Goal: Use online tool/utility: Utilize a website feature to perform a specific function

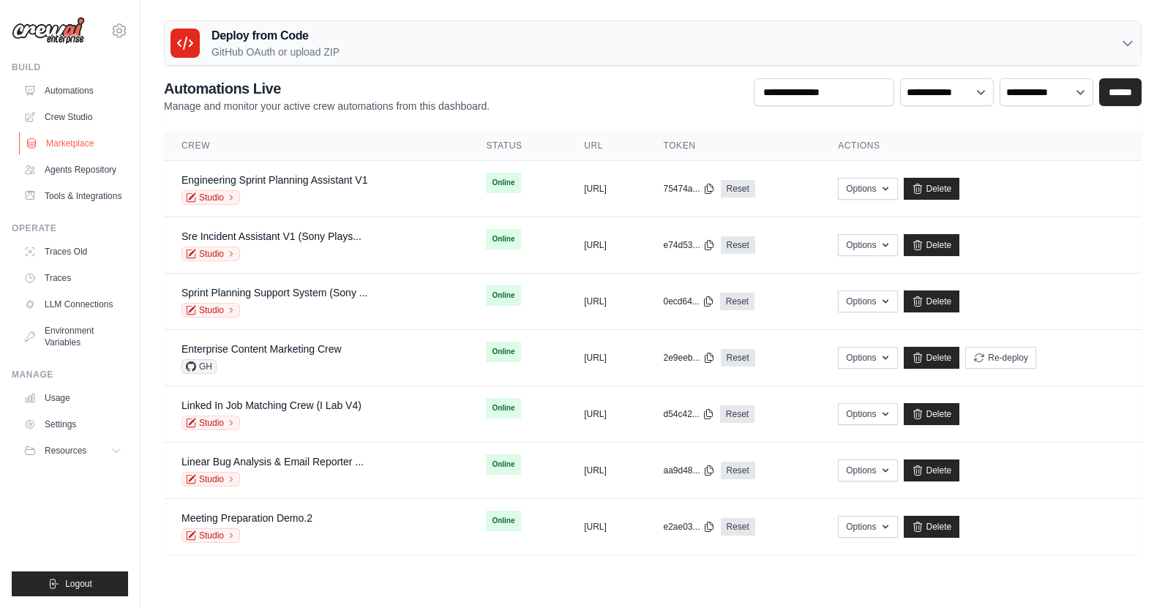
click at [74, 143] on link "Marketplace" at bounding box center [74, 143] width 111 height 23
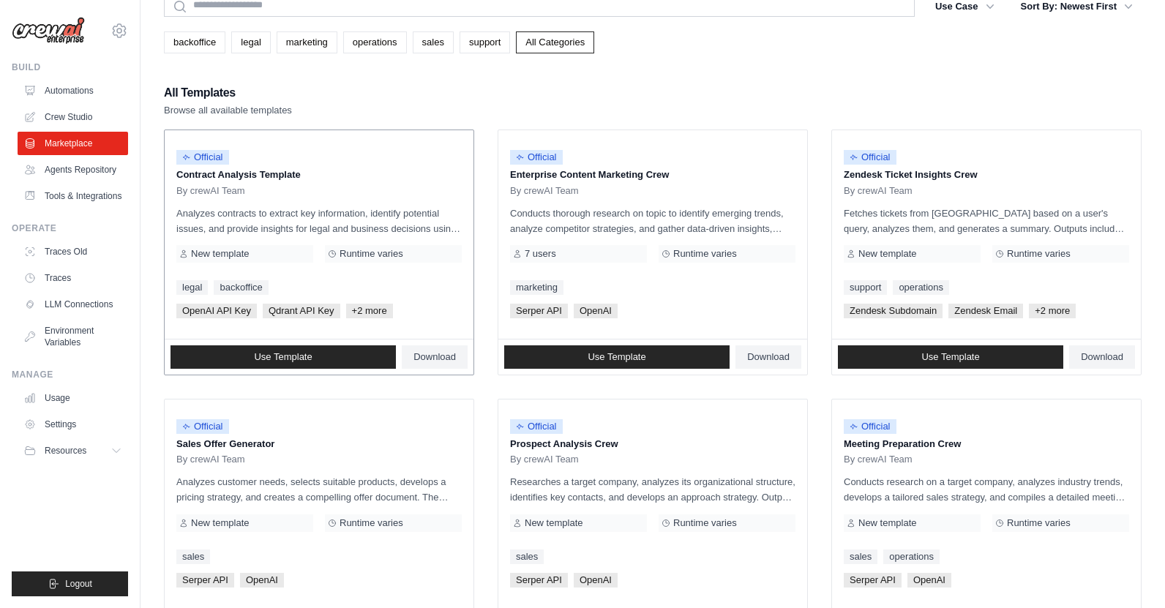
scroll to position [67, 0]
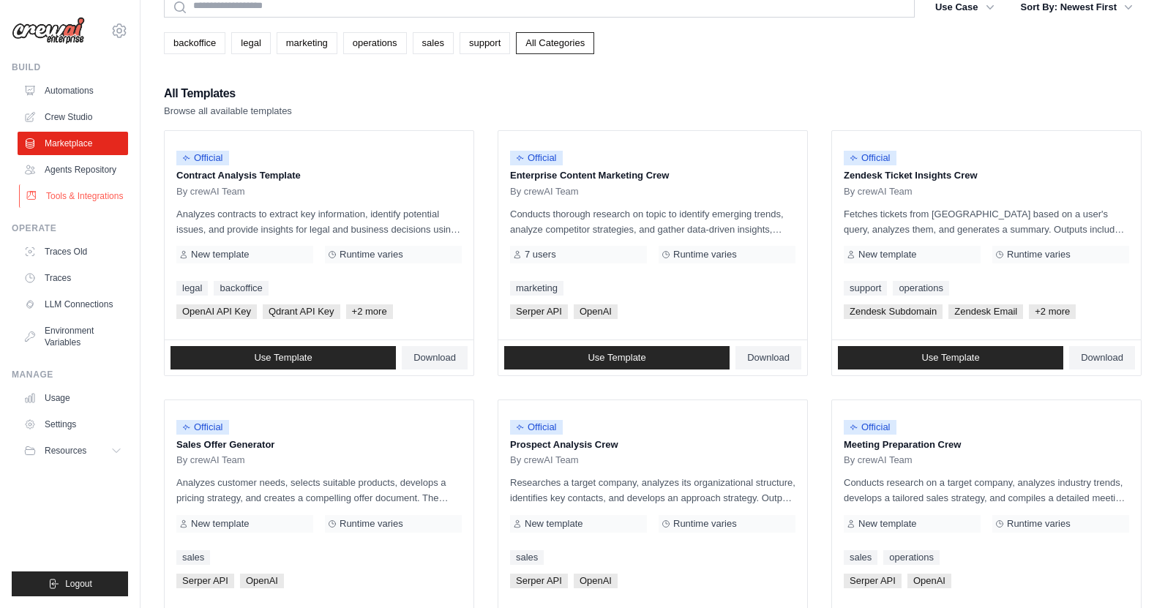
click at [66, 198] on link "Tools & Integrations" at bounding box center [74, 195] width 111 height 23
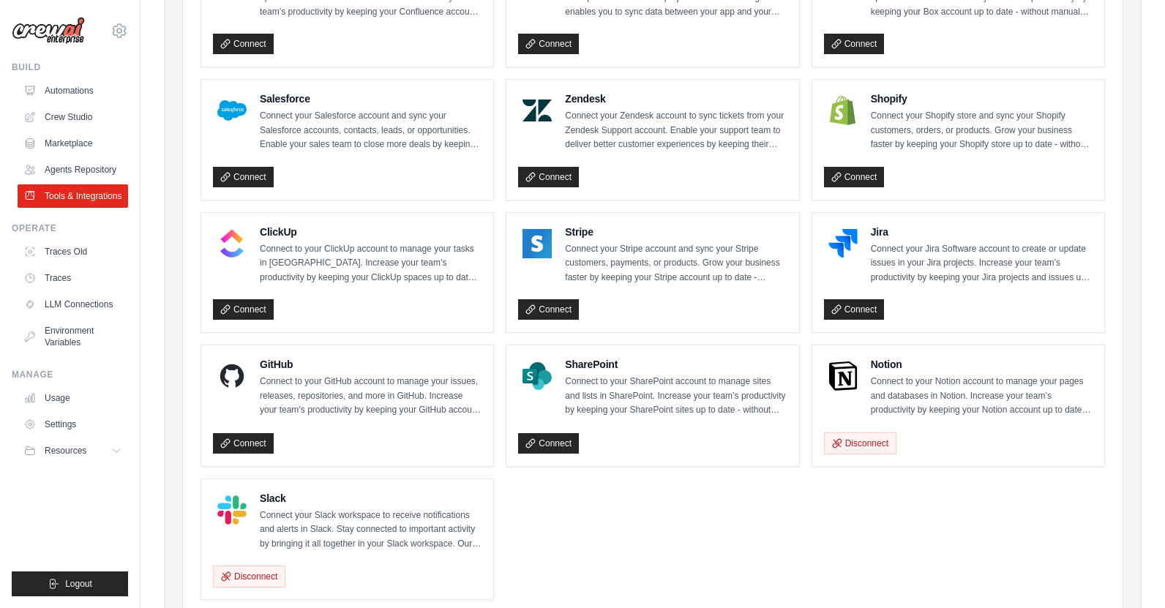
scroll to position [646, 0]
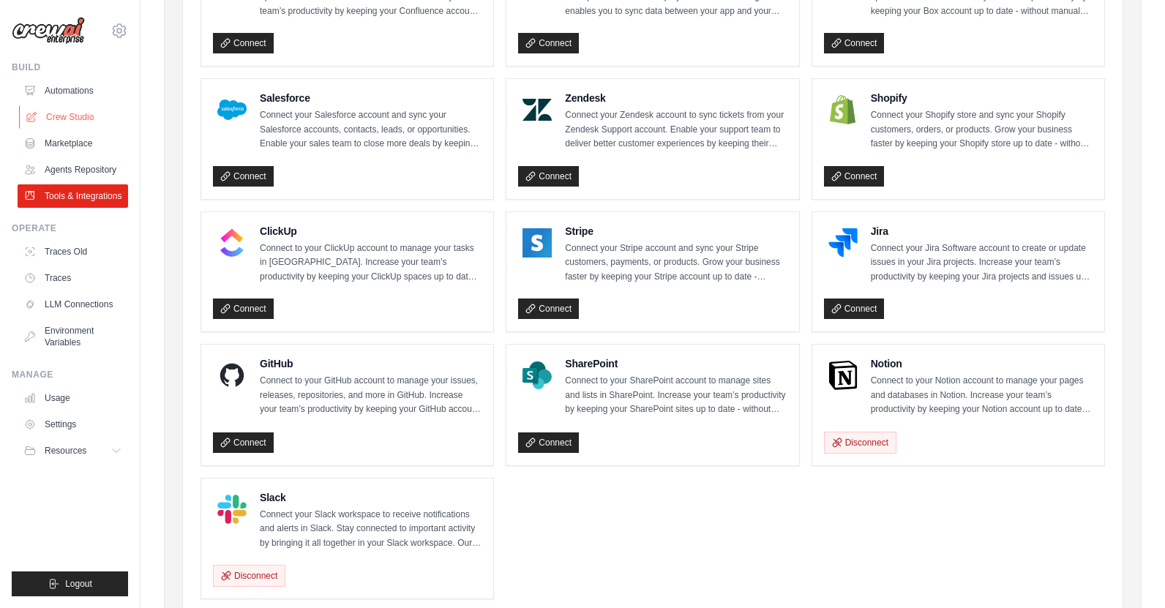
click at [69, 118] on link "Crew Studio" at bounding box center [74, 116] width 111 height 23
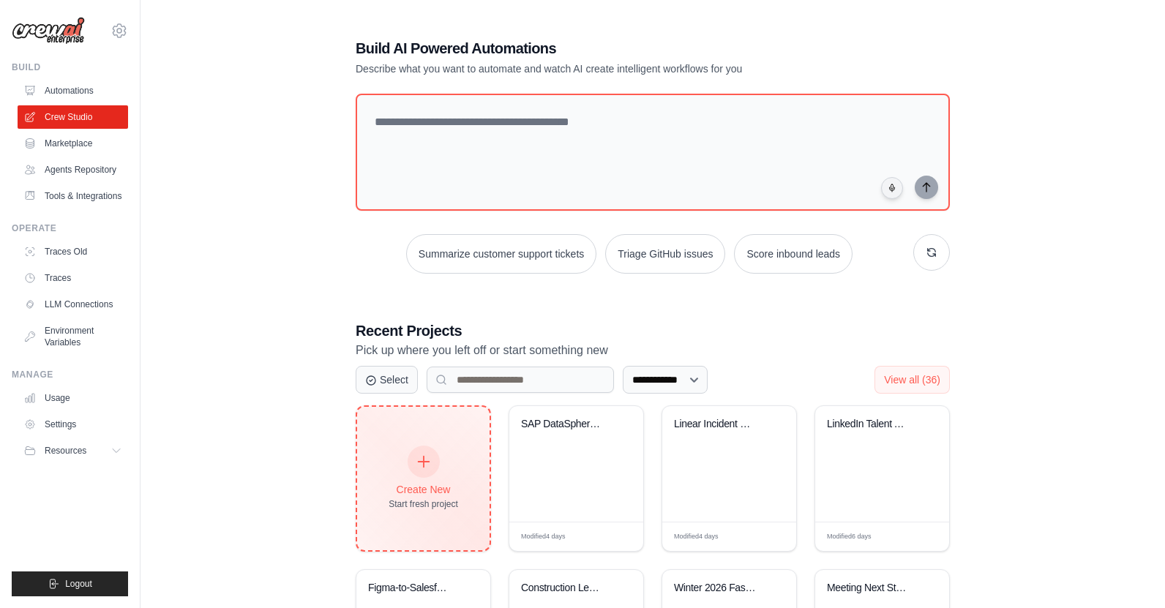
click at [411, 479] on div "Create New Start fresh project" at bounding box center [424, 478] width 70 height 63
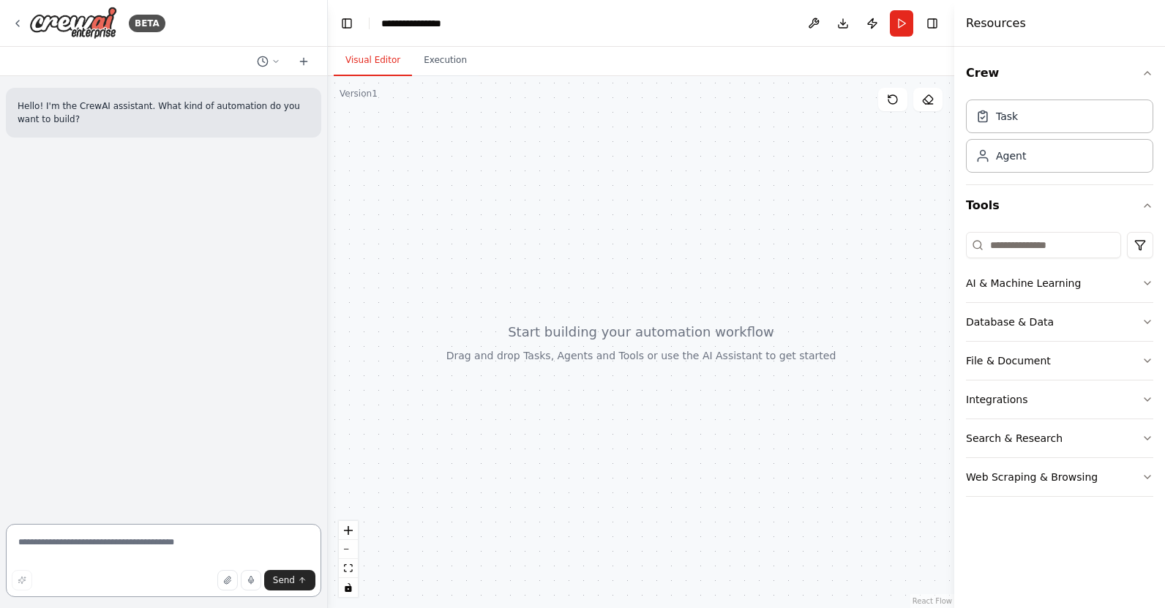
click at [159, 536] on textarea at bounding box center [163, 560] width 315 height 73
click at [214, 537] on textarea at bounding box center [163, 560] width 315 height 73
click at [107, 542] on textarea "**********" at bounding box center [163, 560] width 315 height 73
click at [203, 543] on textarea "**********" at bounding box center [163, 560] width 315 height 73
click at [16, 543] on textarea "**********" at bounding box center [163, 560] width 315 height 73
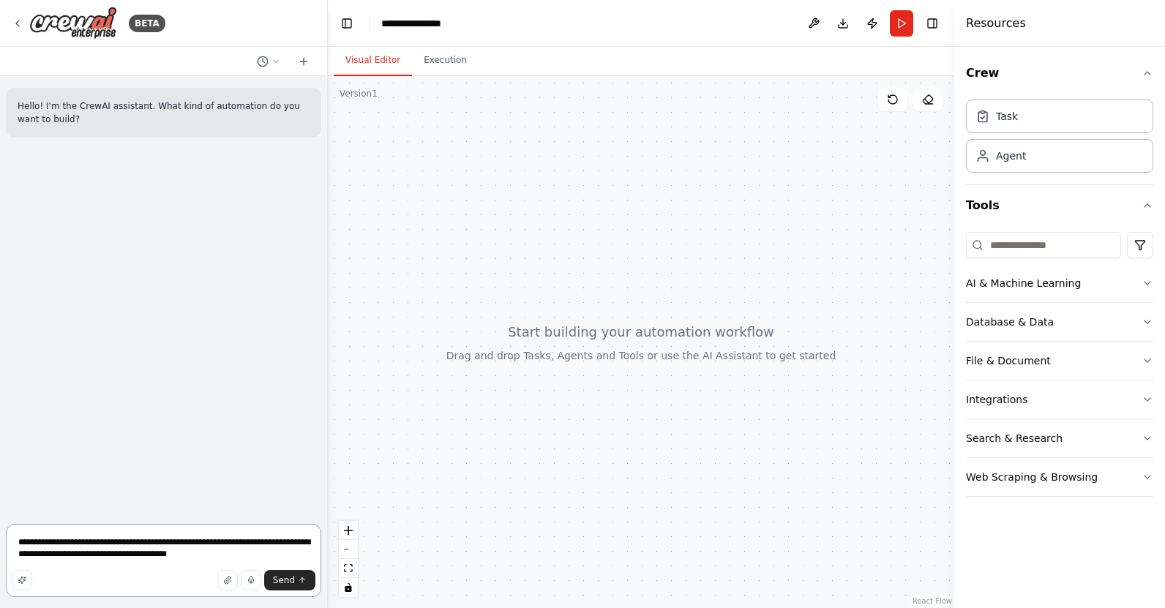
drag, startPoint x: 89, startPoint y: 556, endPoint x: 276, endPoint y: 543, distance: 187.1
click at [276, 543] on textarea "**********" at bounding box center [163, 560] width 315 height 73
drag, startPoint x: 138, startPoint y: 555, endPoint x: 64, endPoint y: 554, distance: 73.2
click at [64, 555] on textarea "**********" at bounding box center [163, 560] width 315 height 73
type textarea "**********"
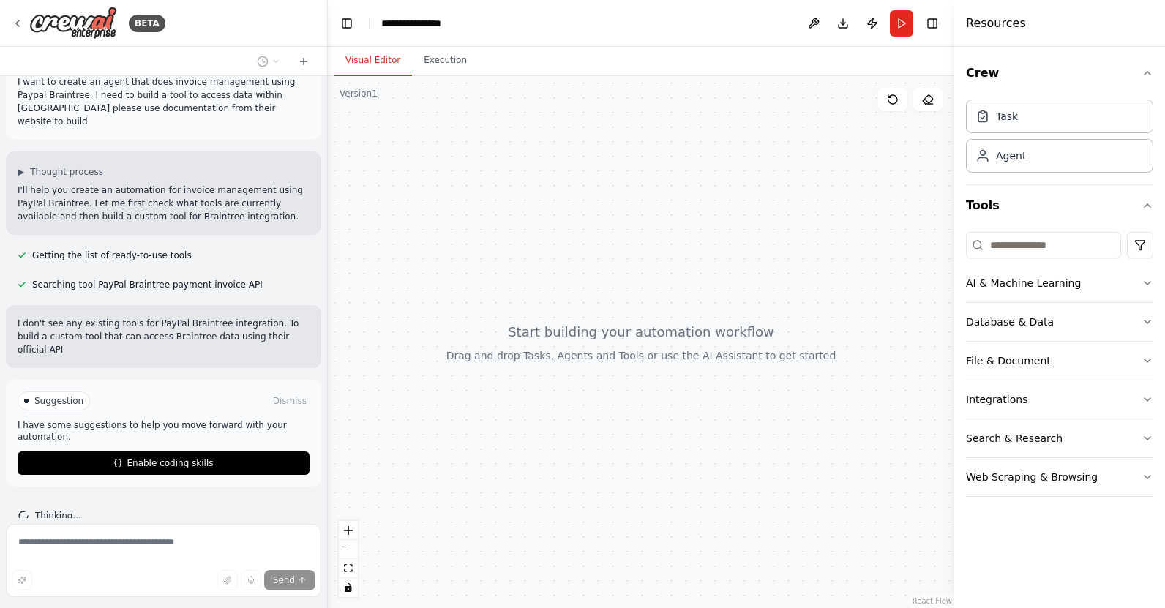
scroll to position [99, 0]
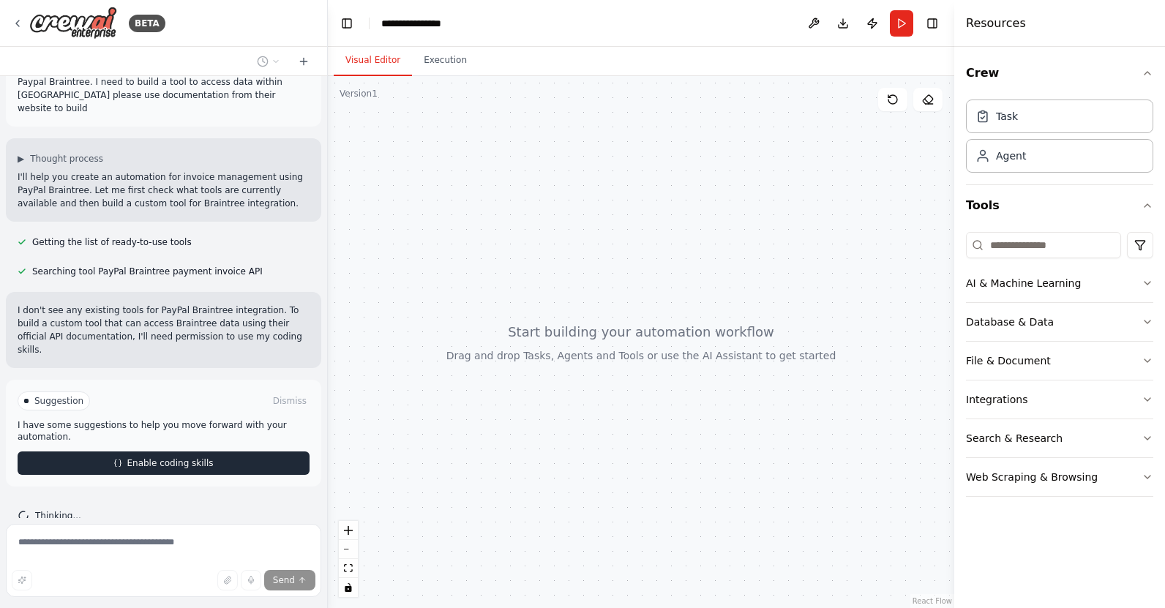
click at [124, 452] on button "Enable coding skills" at bounding box center [164, 463] width 292 height 23
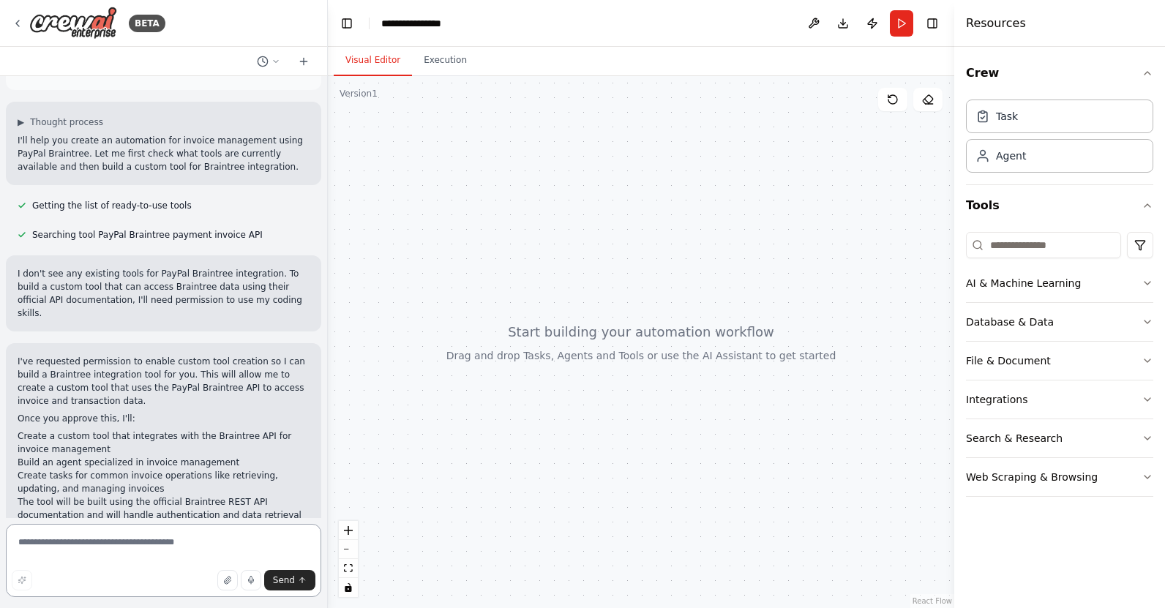
scroll to position [166, 0]
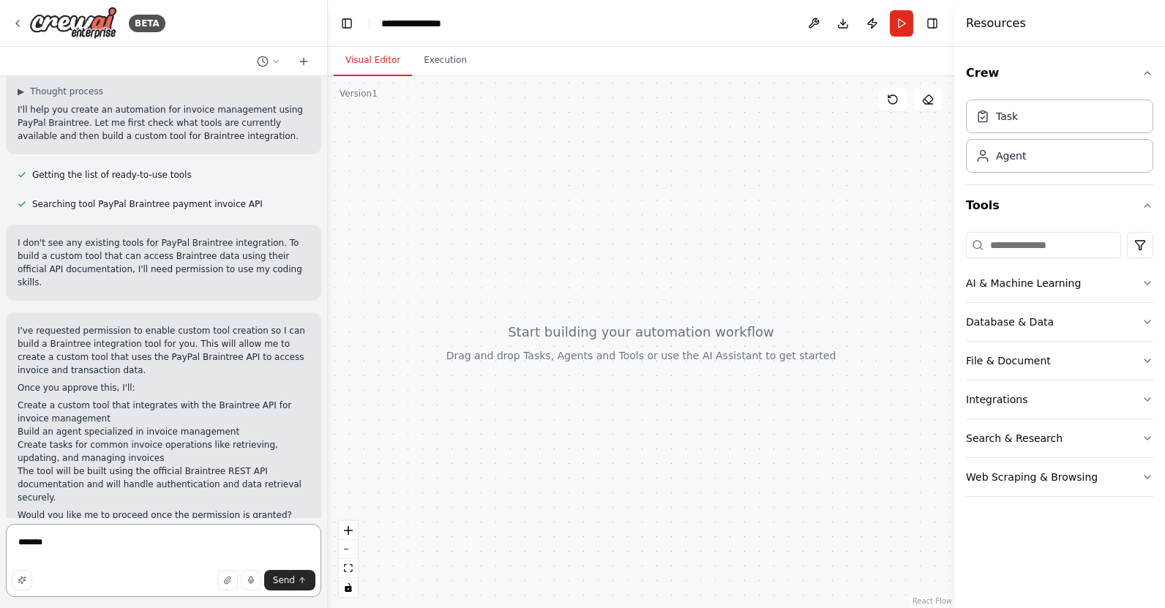
type textarea "********"
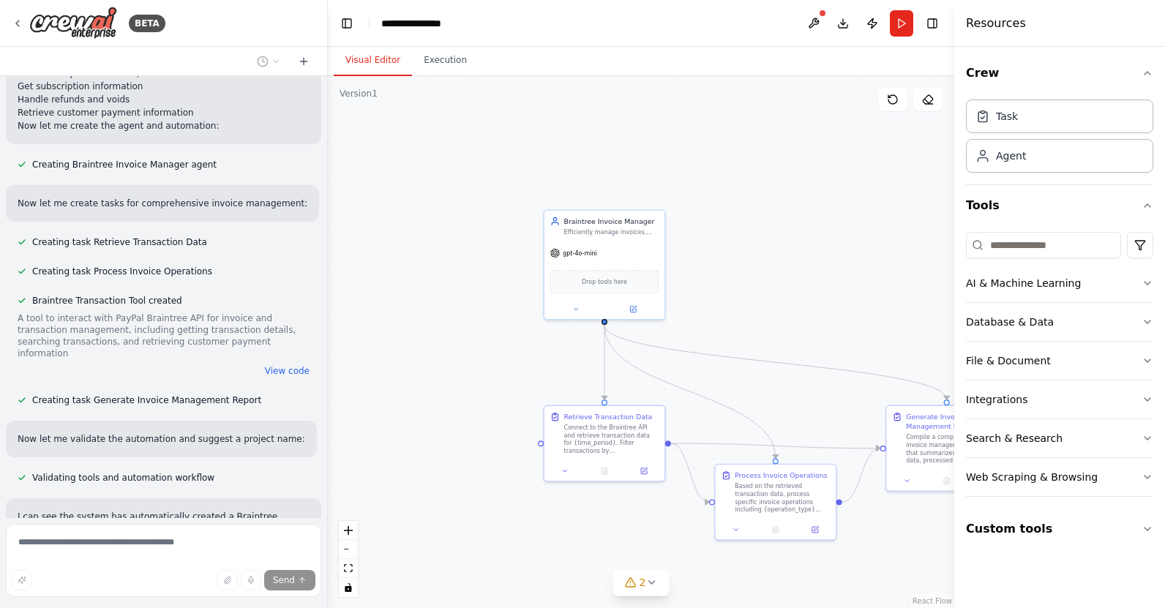
scroll to position [1973, 0]
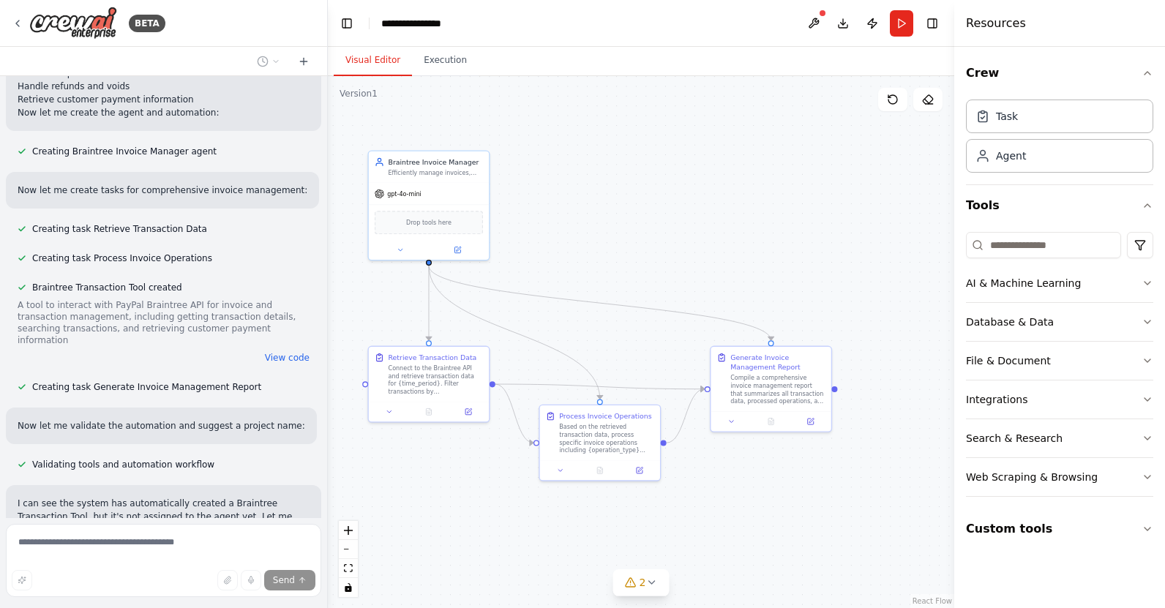
drag, startPoint x: 838, startPoint y: 328, endPoint x: 663, endPoint y: 269, distance: 184.5
click at [663, 269] on div ".deletable-edge-delete-btn { width: 20px; height: 20px; border: 0px solid #ffff…" at bounding box center [641, 342] width 627 height 532
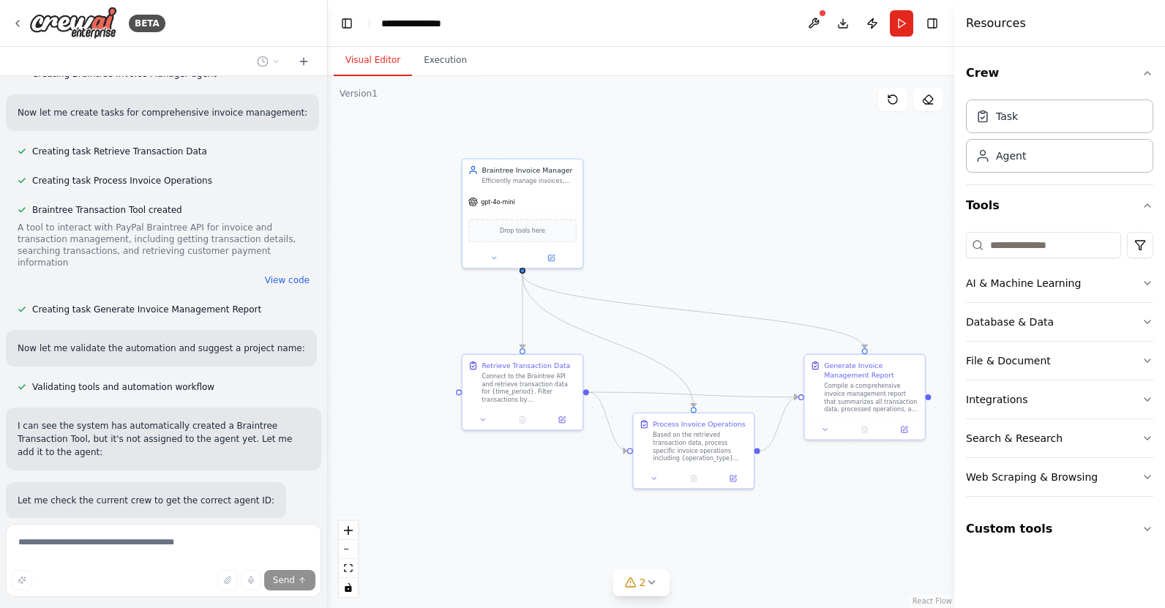
drag, startPoint x: 664, startPoint y: 265, endPoint x: 755, endPoint y: 274, distance: 92.0
click at [755, 275] on div ".deletable-edge-delete-btn { width: 20px; height: 20px; border: 0px solid #ffff…" at bounding box center [641, 342] width 627 height 532
click at [1142, 534] on icon "button" at bounding box center [1148, 529] width 12 height 12
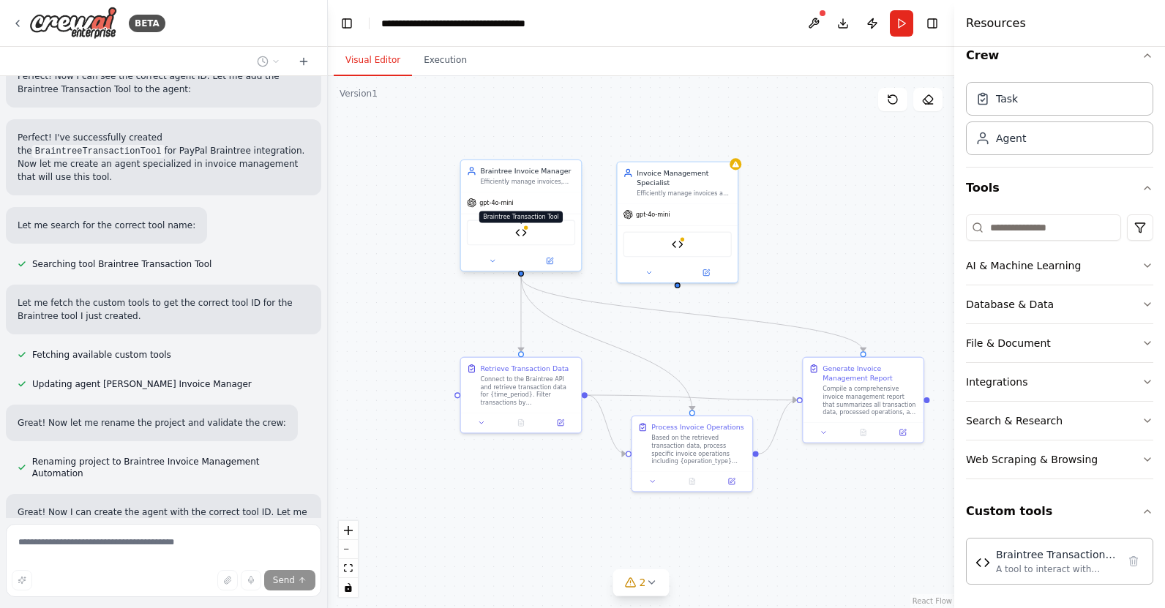
scroll to position [2582, 0]
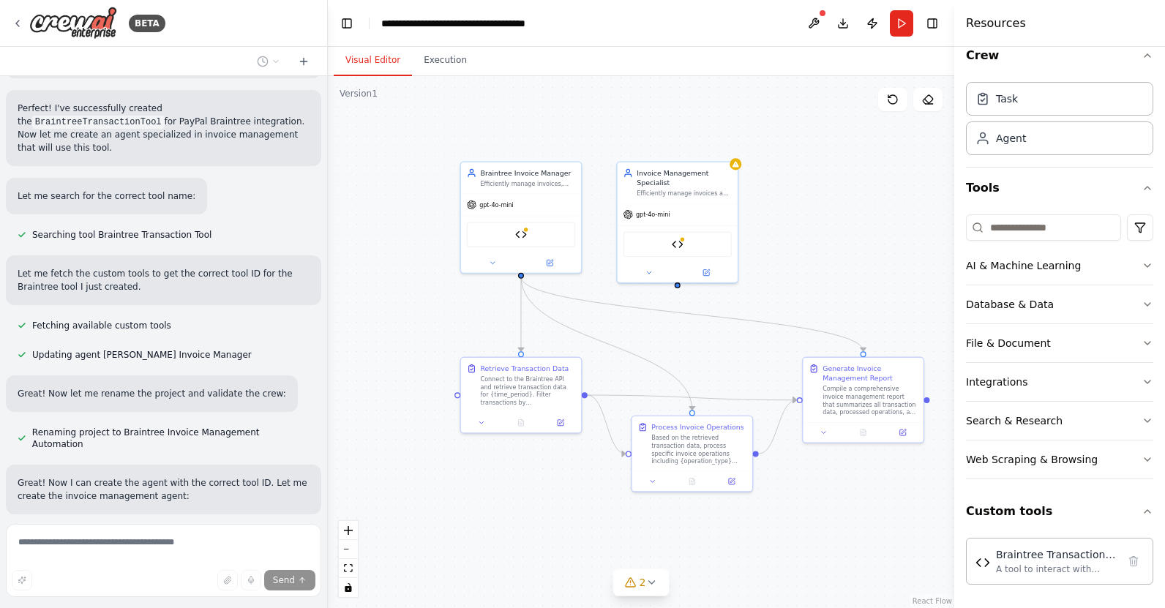
drag, startPoint x: 1064, startPoint y: 561, endPoint x: 840, endPoint y: 466, distance: 244.3
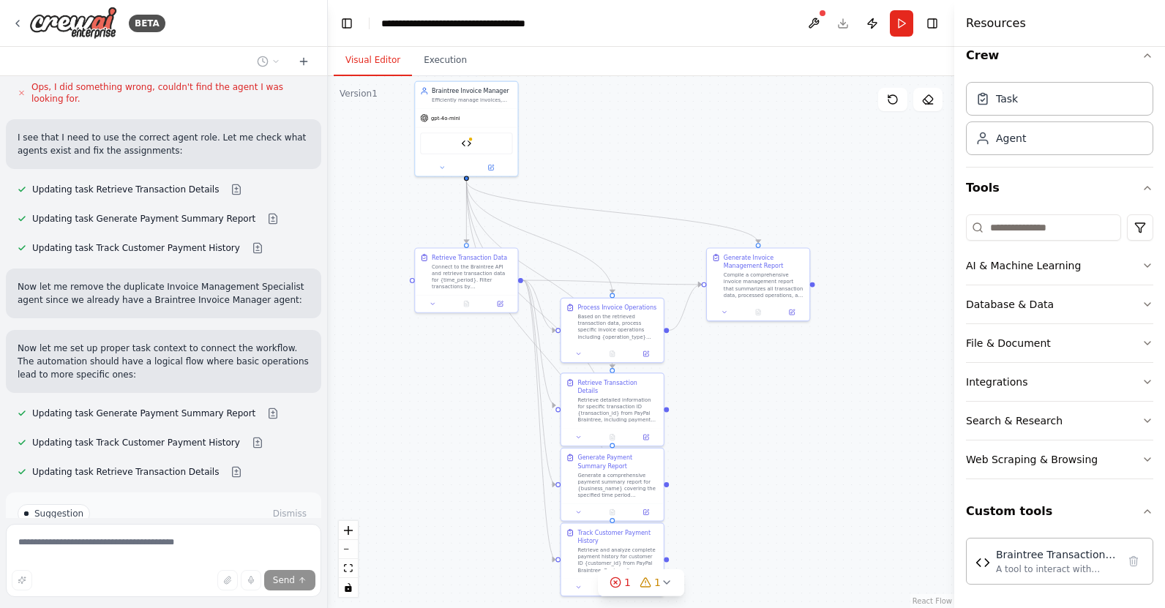
scroll to position [4286, 0]
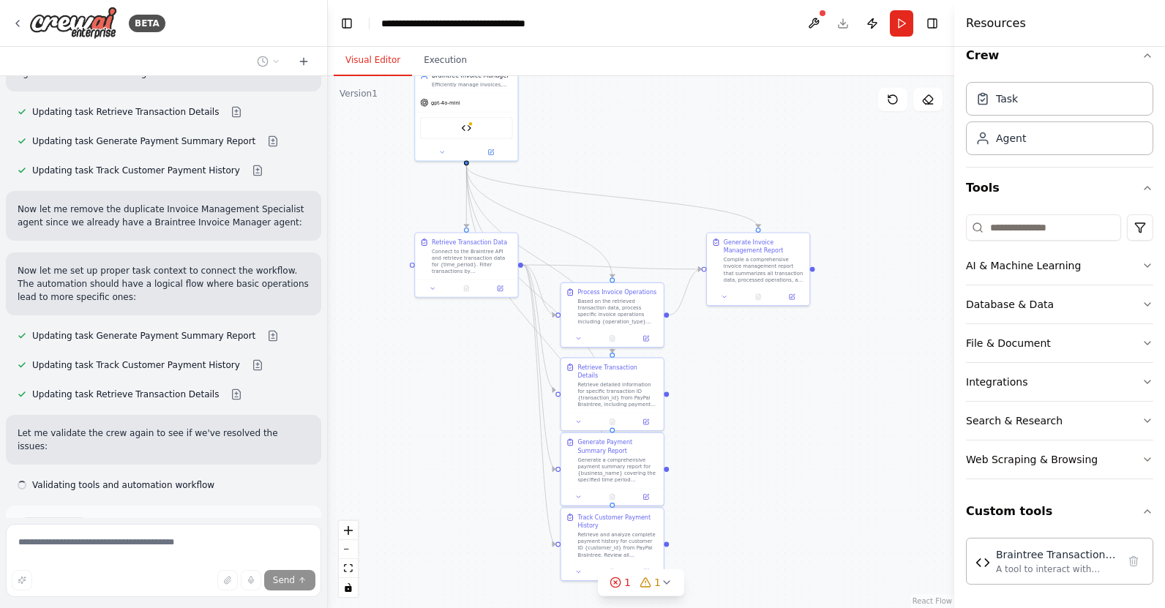
drag, startPoint x: 698, startPoint y: 267, endPoint x: 631, endPoint y: 149, distance: 136.4
click at [631, 149] on div ".deletable-edge-delete-btn { width: 20px; height: 20px; border: 0px solid #ffff…" at bounding box center [641, 342] width 627 height 532
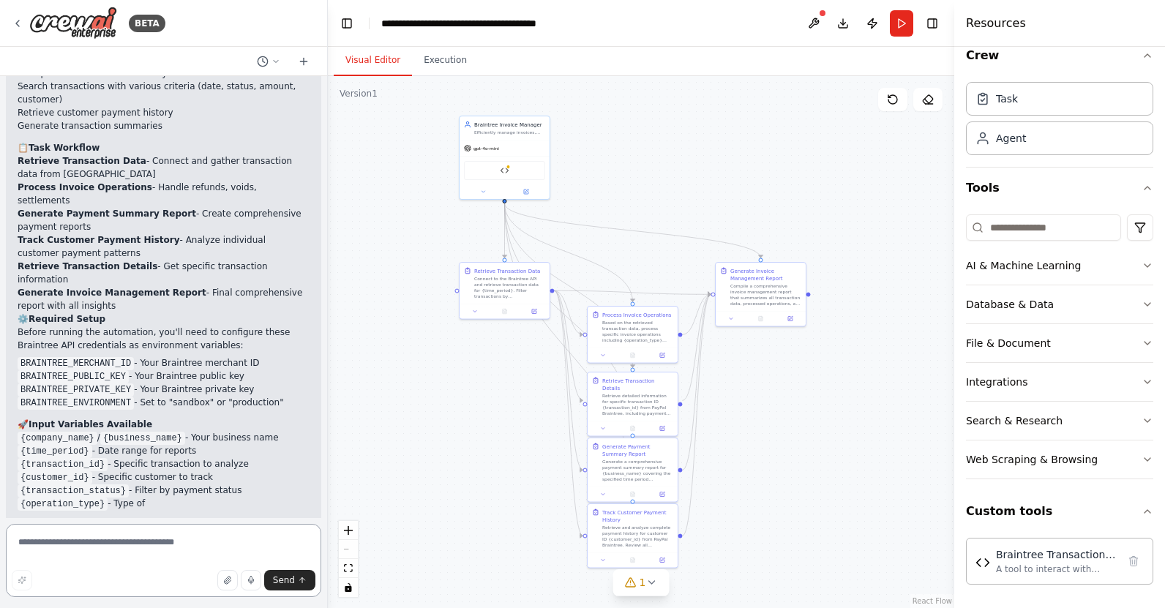
scroll to position [5201, 0]
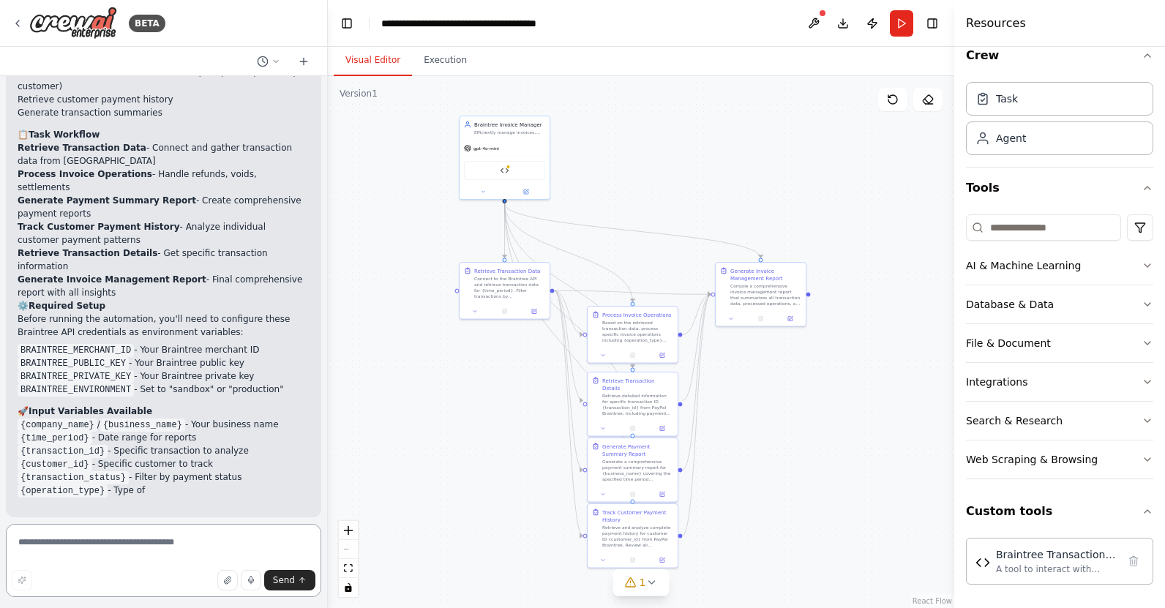
click at [137, 545] on textarea at bounding box center [163, 560] width 315 height 73
type textarea "**********"
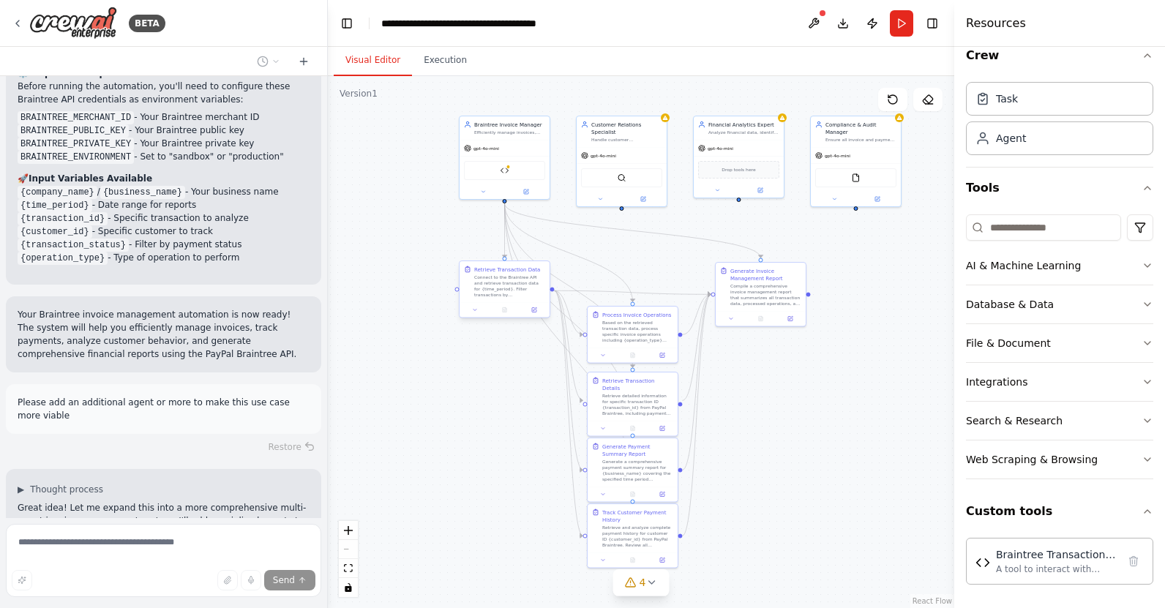
scroll to position [5511, 0]
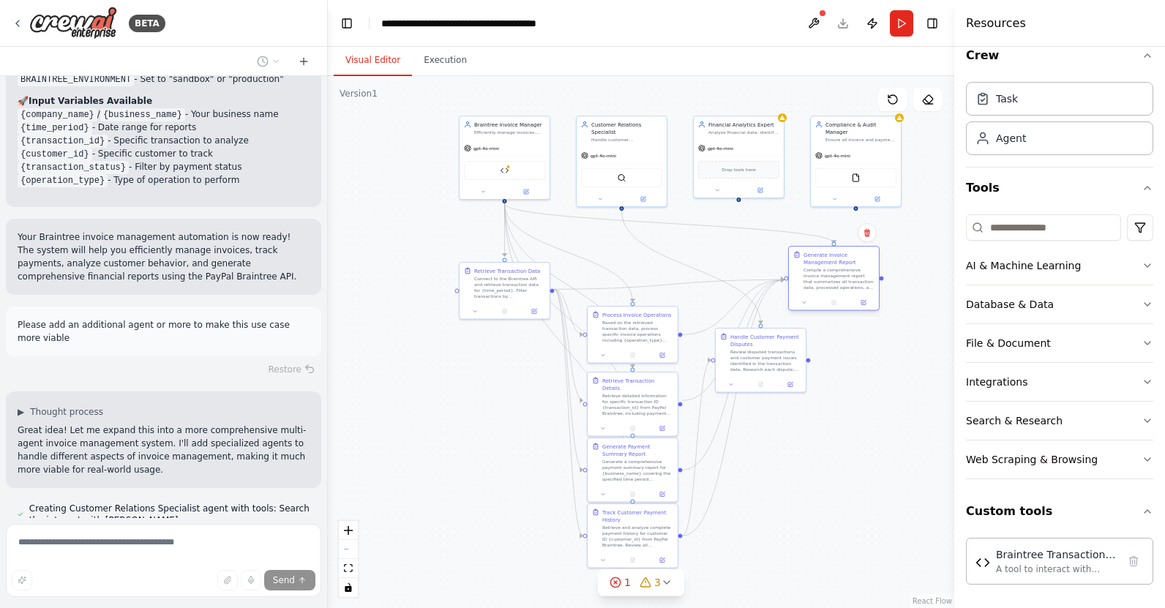
drag, startPoint x: 774, startPoint y: 290, endPoint x: 843, endPoint y: 277, distance: 70.6
click at [844, 277] on div "Compile a comprehensive invoice management report that summarizes all transacti…" at bounding box center [839, 278] width 71 height 23
drag, startPoint x: 776, startPoint y: 351, endPoint x: 853, endPoint y: 400, distance: 91.8
click at [853, 400] on div "Review disputed transactions and customer payment issues identified in the tran…" at bounding box center [846, 410] width 71 height 23
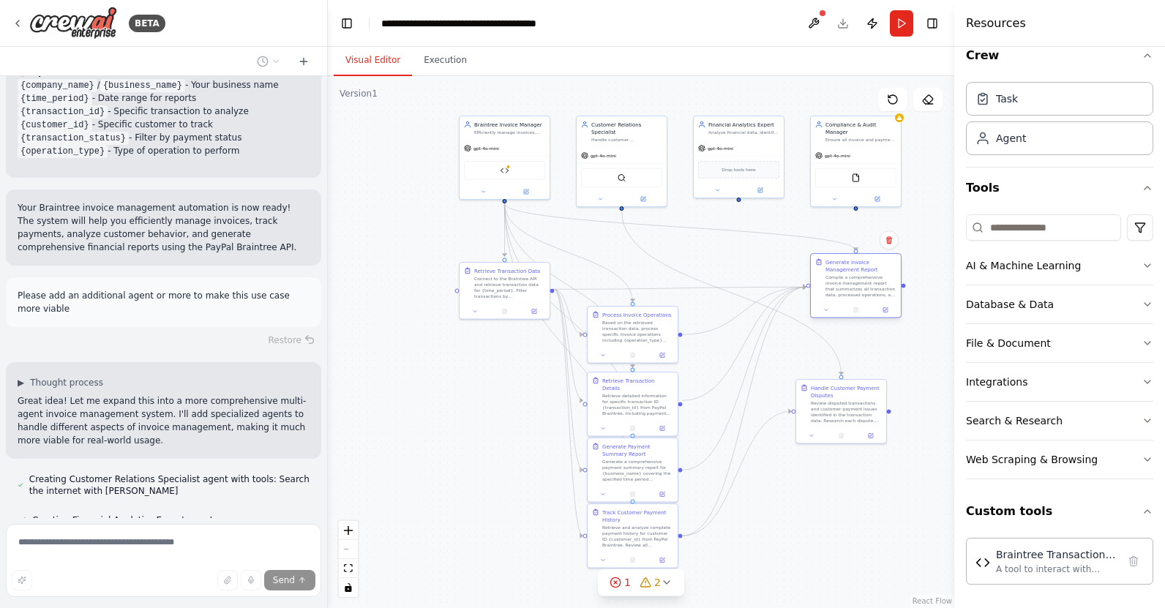
drag, startPoint x: 834, startPoint y: 272, endPoint x: 858, endPoint y: 277, distance: 23.8
click at [858, 277] on div "Compile a comprehensive invoice management report that summarizes all transacti…" at bounding box center [861, 285] width 71 height 23
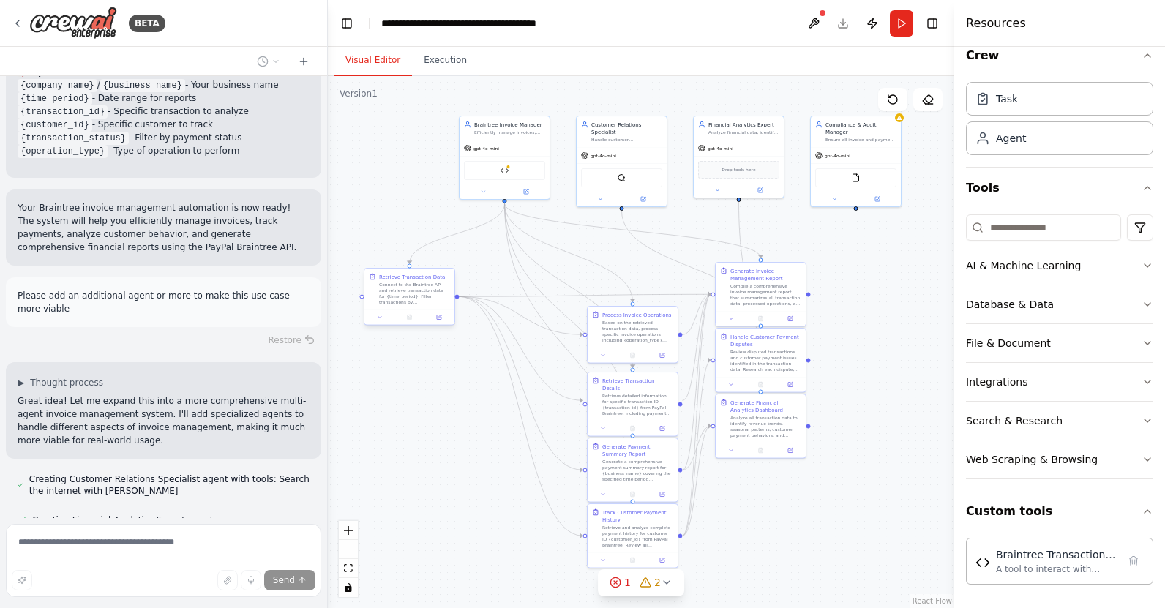
drag, startPoint x: 512, startPoint y: 285, endPoint x: 414, endPoint y: 296, distance: 98.6
click at [414, 296] on div "Connect to the Braintree API and retrieve transaction data for {time_period}. F…" at bounding box center [414, 293] width 71 height 23
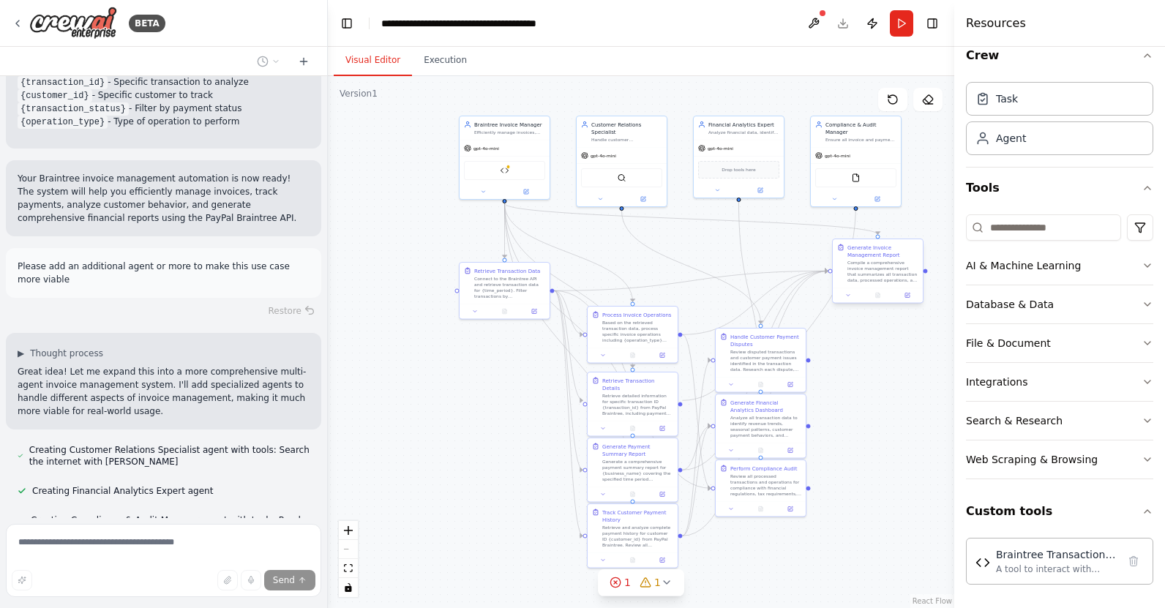
drag, startPoint x: 768, startPoint y: 288, endPoint x: 888, endPoint y: 267, distance: 121.9
click at [887, 267] on div "Compile a comprehensive invoice management report that summarizes all transacti…" at bounding box center [883, 271] width 71 height 23
drag, startPoint x: 773, startPoint y: 352, endPoint x: 898, endPoint y: 360, distance: 125.4
click at [897, 361] on div "Review disputed transactions and customer payment issues identified in the tran…" at bounding box center [890, 366] width 71 height 23
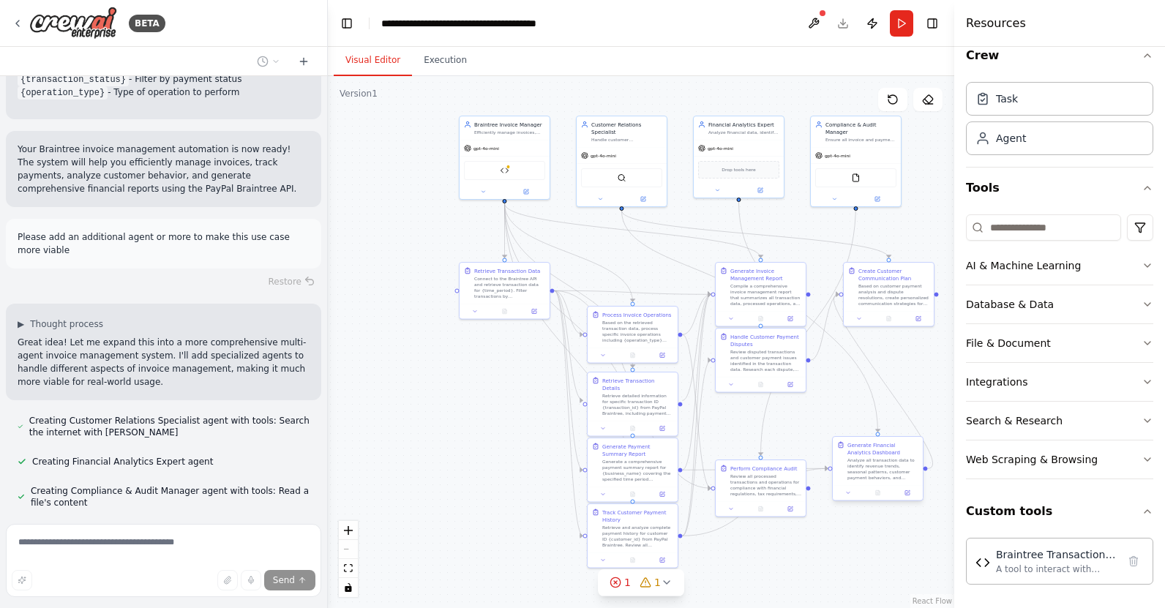
drag, startPoint x: 767, startPoint y: 416, endPoint x: 886, endPoint y: 457, distance: 125.5
click at [886, 457] on div "Analyze all transaction data to identify revenue trends, seasonal patterns, cus…" at bounding box center [883, 468] width 71 height 23
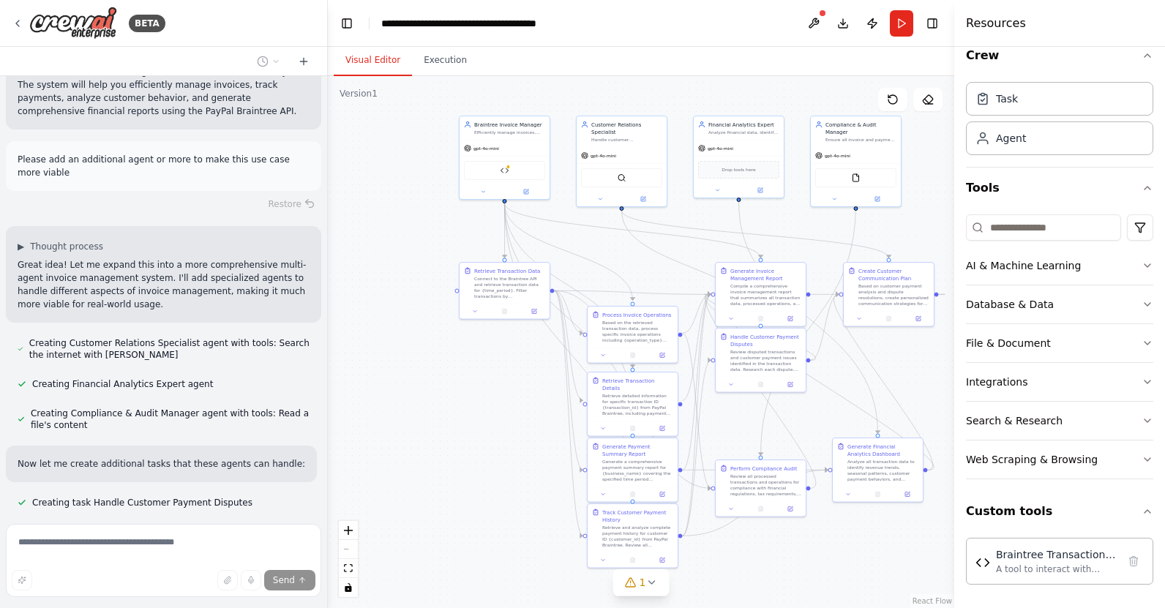
scroll to position [5689, 0]
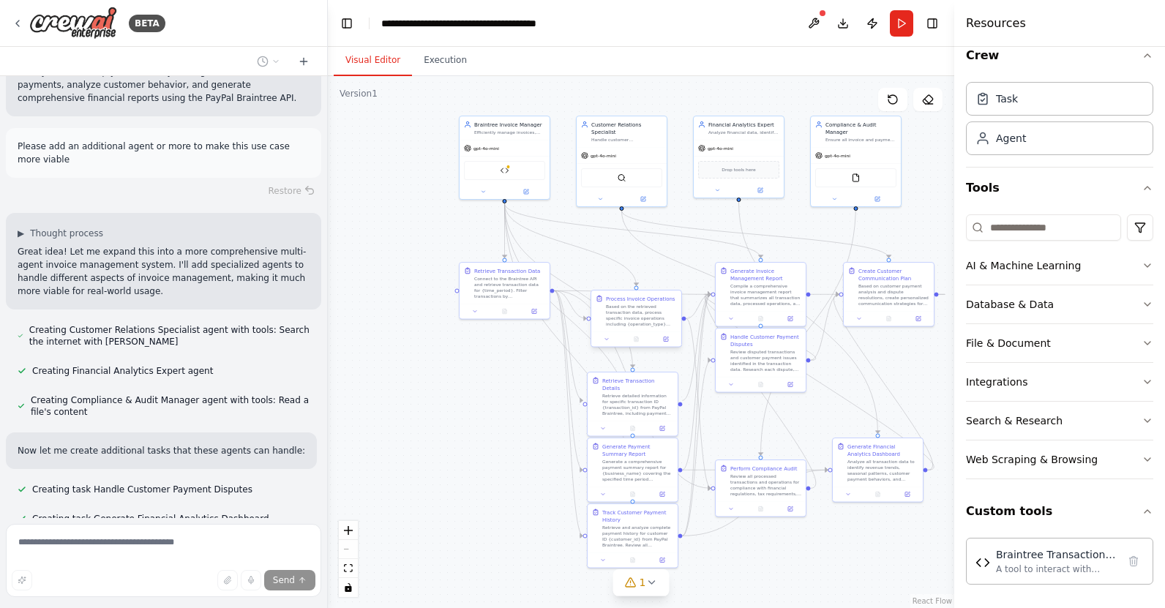
drag, startPoint x: 634, startPoint y: 326, endPoint x: 636, endPoint y: 313, distance: 13.4
click at [636, 313] on div "Based on the retrieved transaction data, process specific invoice operations in…" at bounding box center [641, 315] width 71 height 23
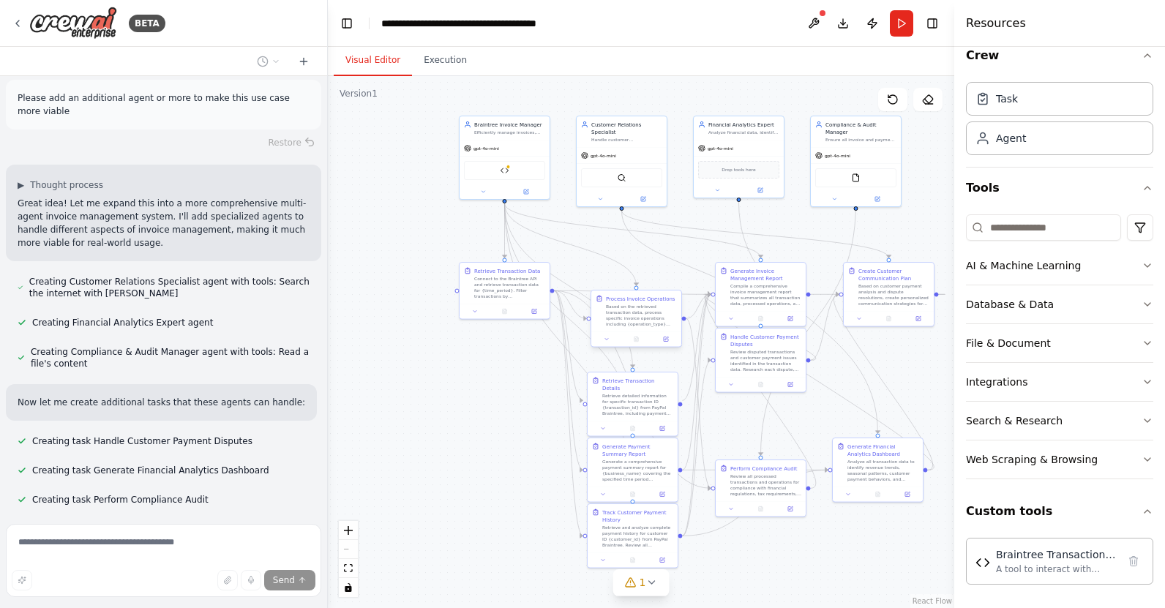
scroll to position [5767, 0]
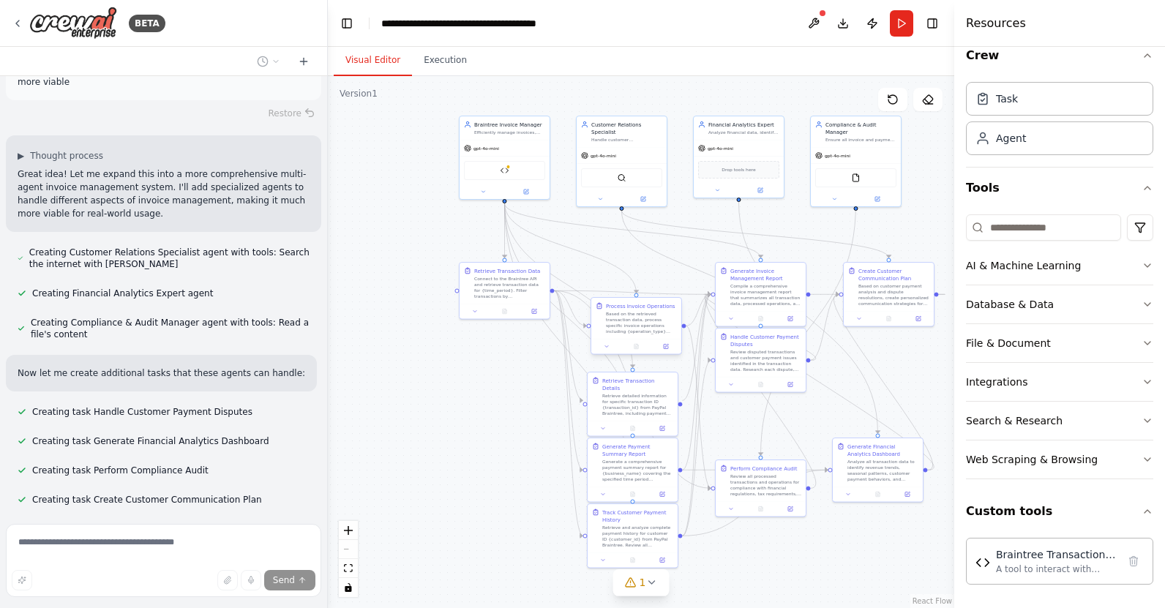
click at [635, 319] on div "Based on the retrieved transaction data, process specific invoice operations in…" at bounding box center [641, 322] width 71 height 23
click at [789, 511] on button at bounding box center [790, 508] width 25 height 9
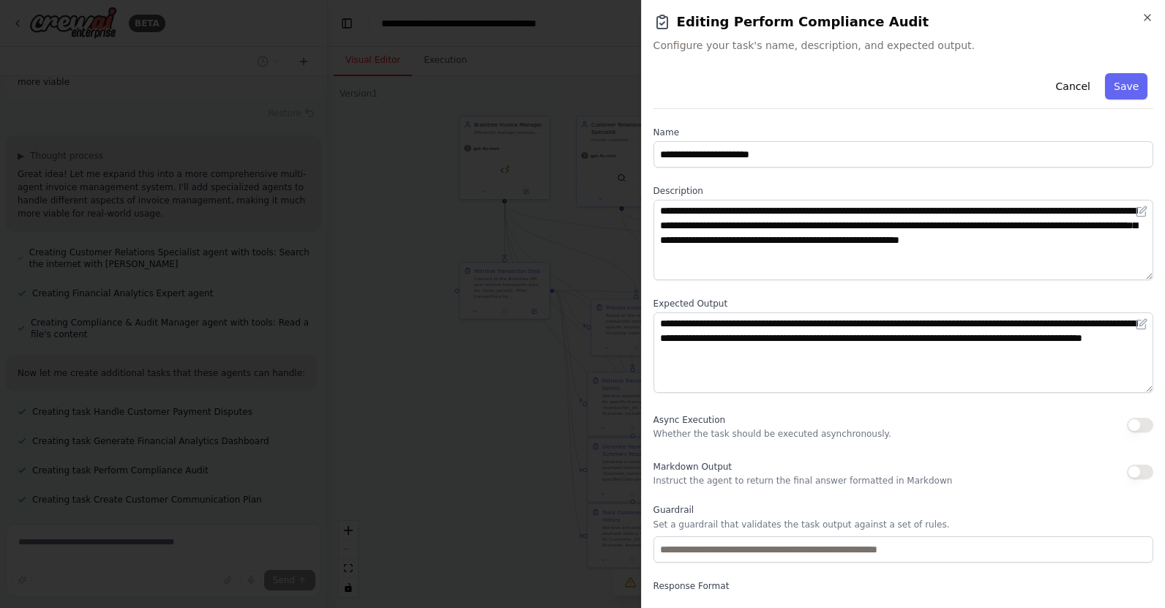
scroll to position [53, 0]
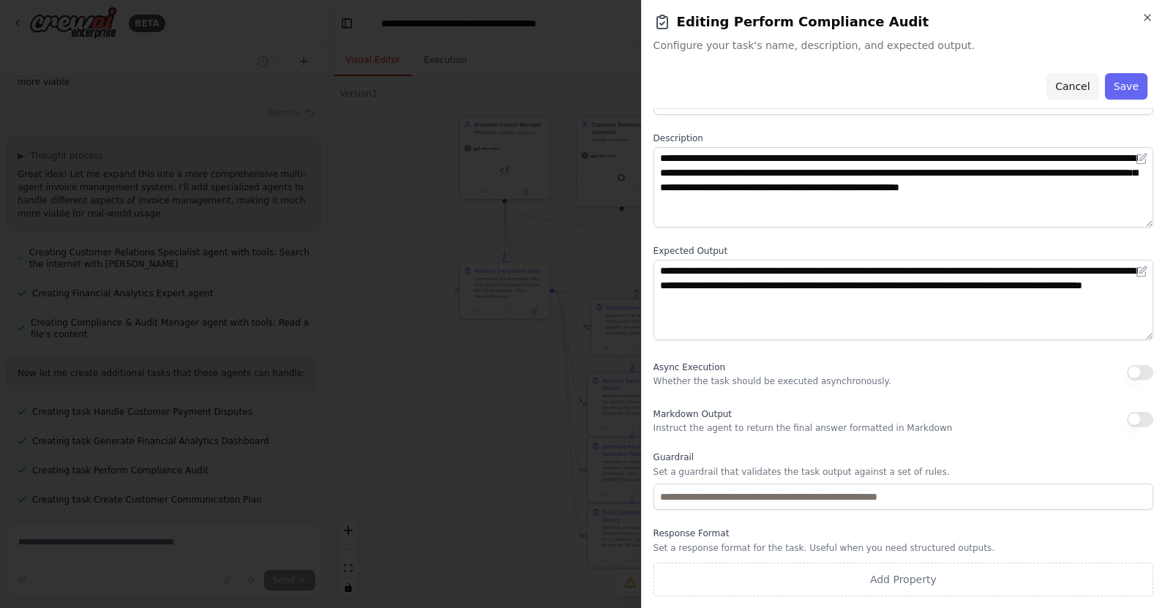
click at [1072, 85] on button "Cancel" at bounding box center [1073, 86] width 52 height 26
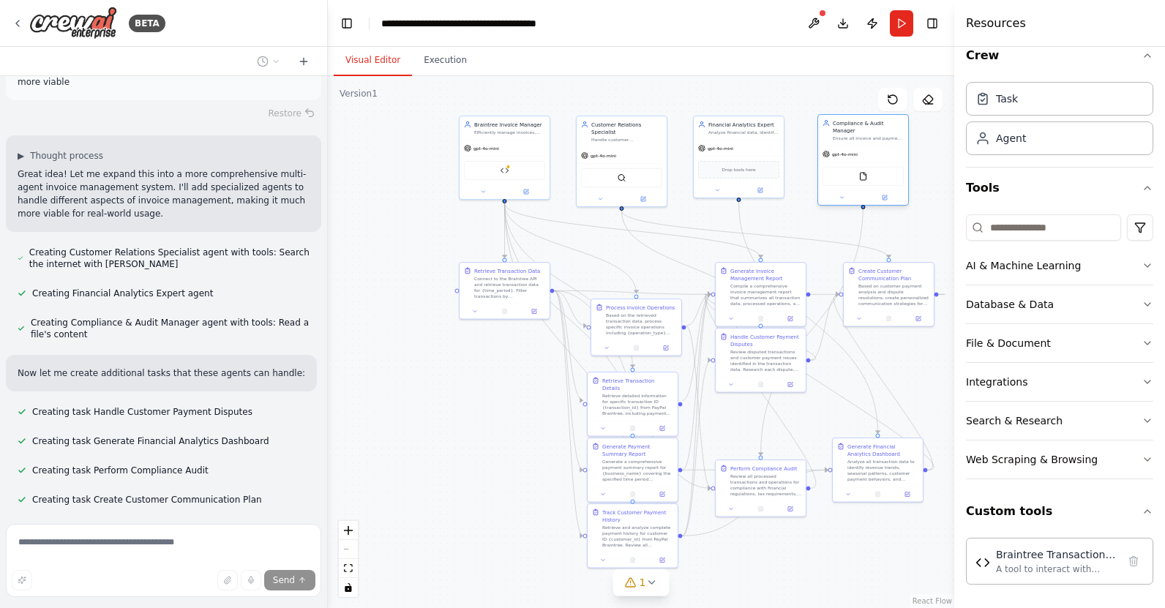
click at [867, 132] on div "Compliance & Audit Manager Ensure all invoice and payment processes comply with…" at bounding box center [863, 130] width 90 height 31
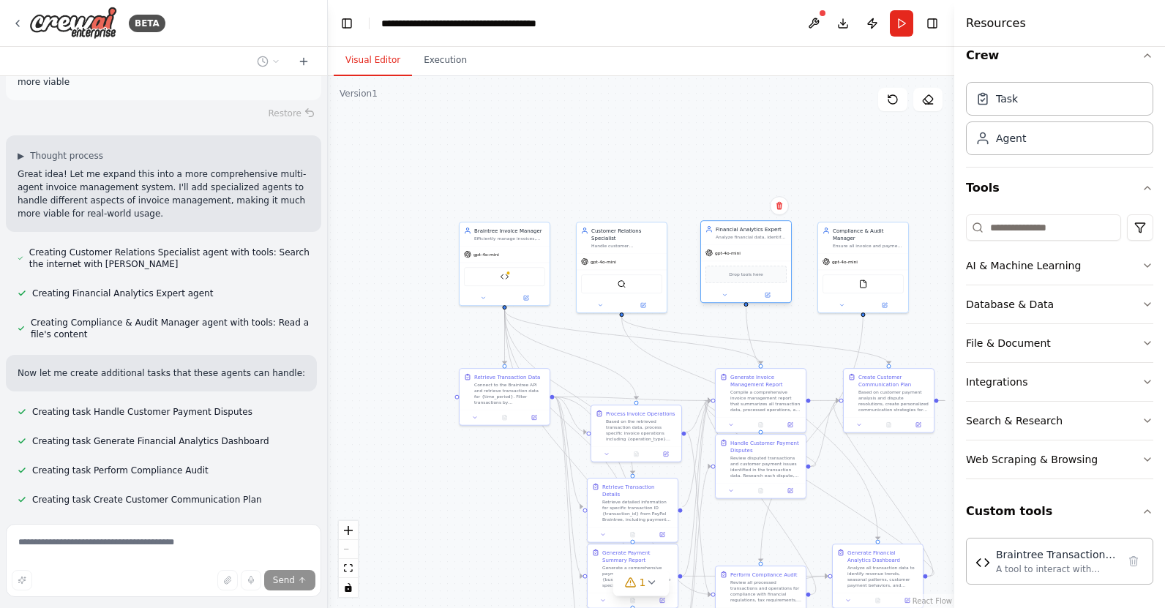
drag, startPoint x: 755, startPoint y: 147, endPoint x: 760, endPoint y: 257, distance: 109.9
click at [760, 257] on div "gpt-4o-mini" at bounding box center [746, 253] width 90 height 16
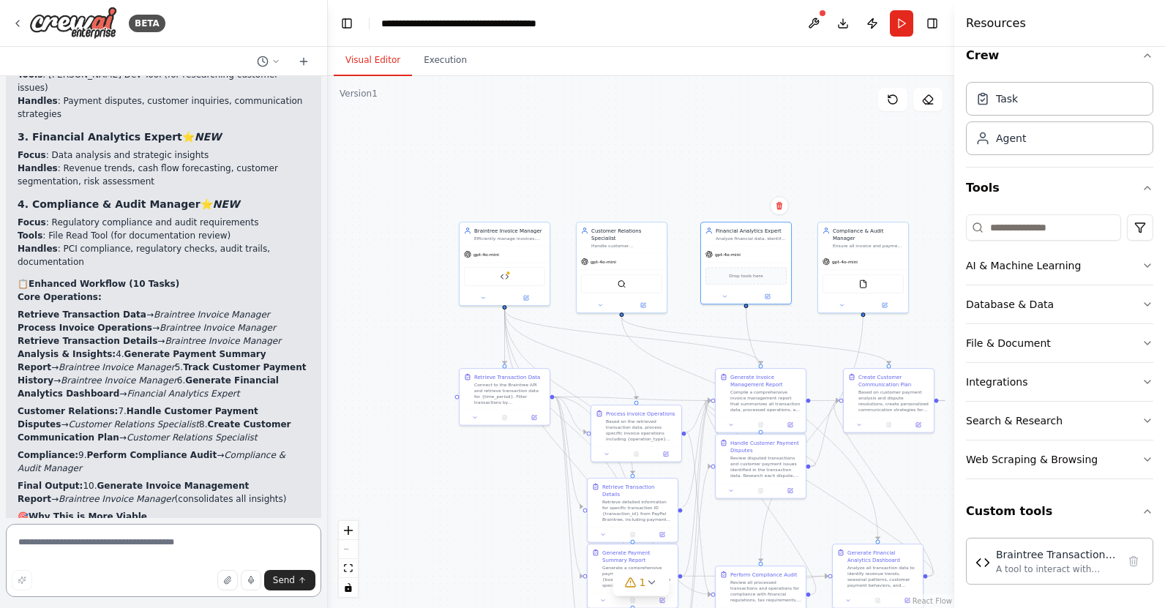
scroll to position [6601, 0]
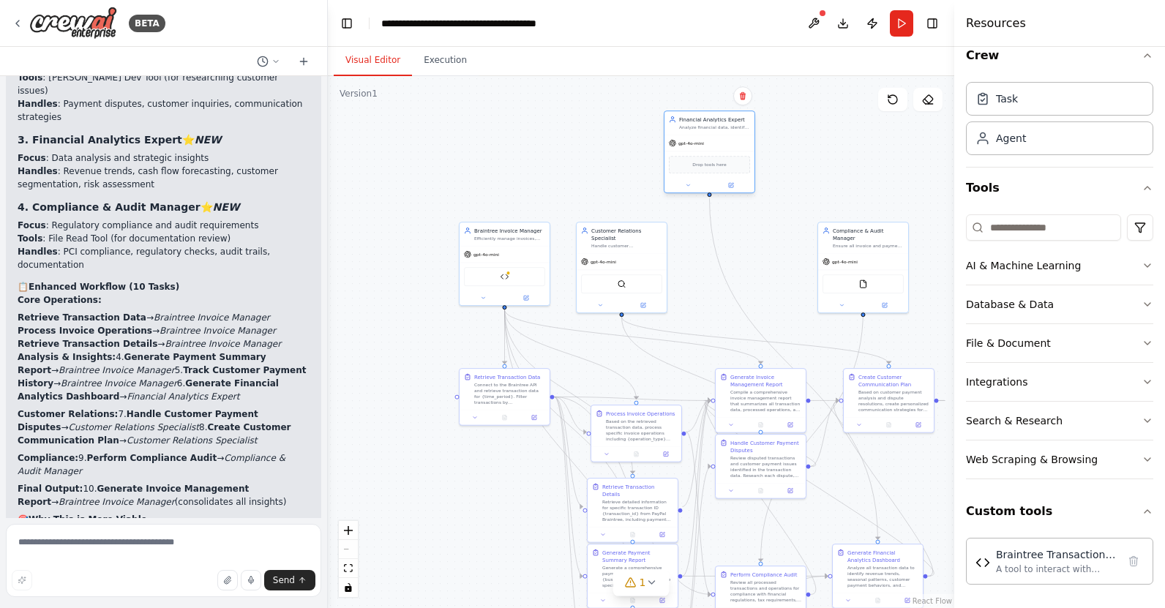
drag, startPoint x: 751, startPoint y: 259, endPoint x: 714, endPoint y: 156, distance: 109.7
click at [713, 152] on div "gpt-4o-mini" at bounding box center [710, 143] width 90 height 16
drag, startPoint x: 872, startPoint y: 568, endPoint x: 883, endPoint y: 492, distance: 76.9
click at [883, 494] on div "Analyze all transaction data to identify revenue trends, seasonal patterns, cus…" at bounding box center [890, 501] width 71 height 23
click at [923, 528] on icon at bounding box center [922, 526] width 4 height 4
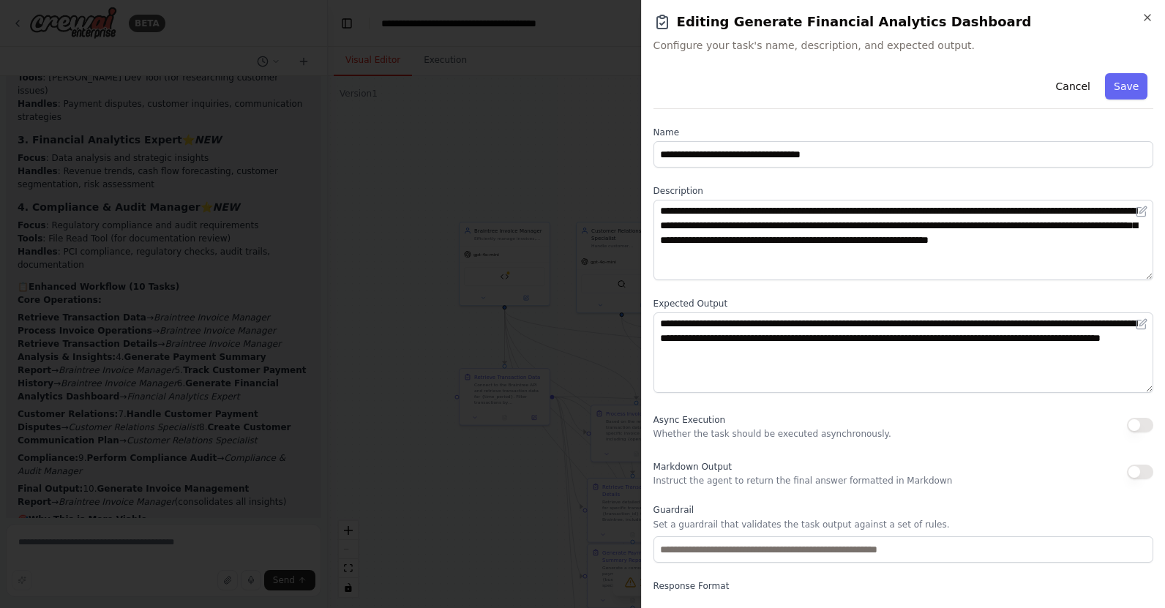
scroll to position [53, 0]
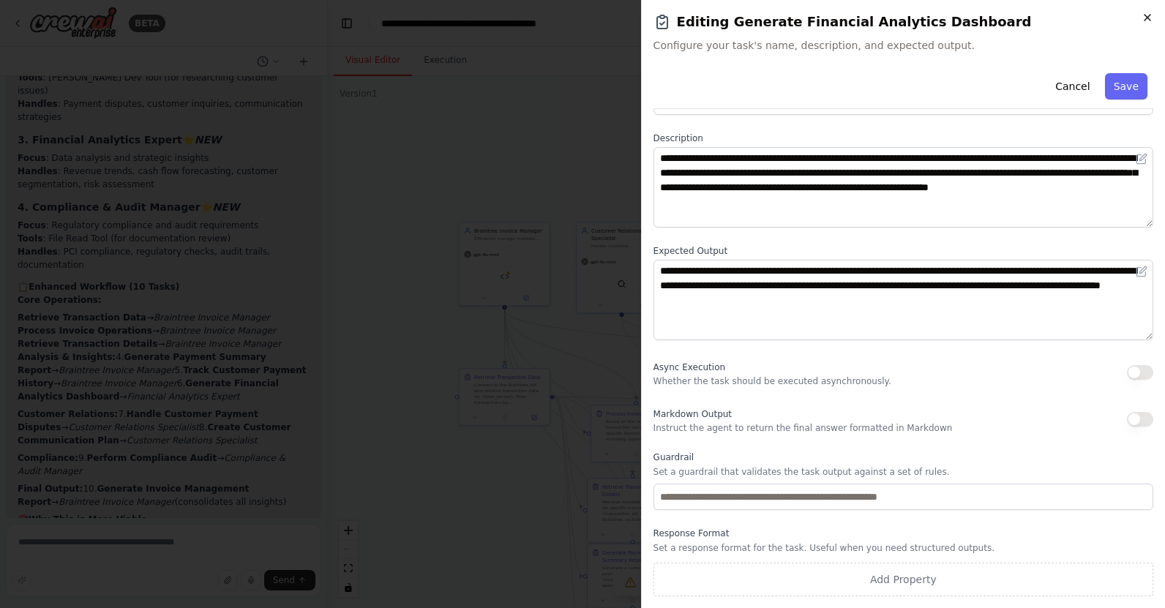
click at [1149, 20] on icon "button" at bounding box center [1148, 18] width 6 height 6
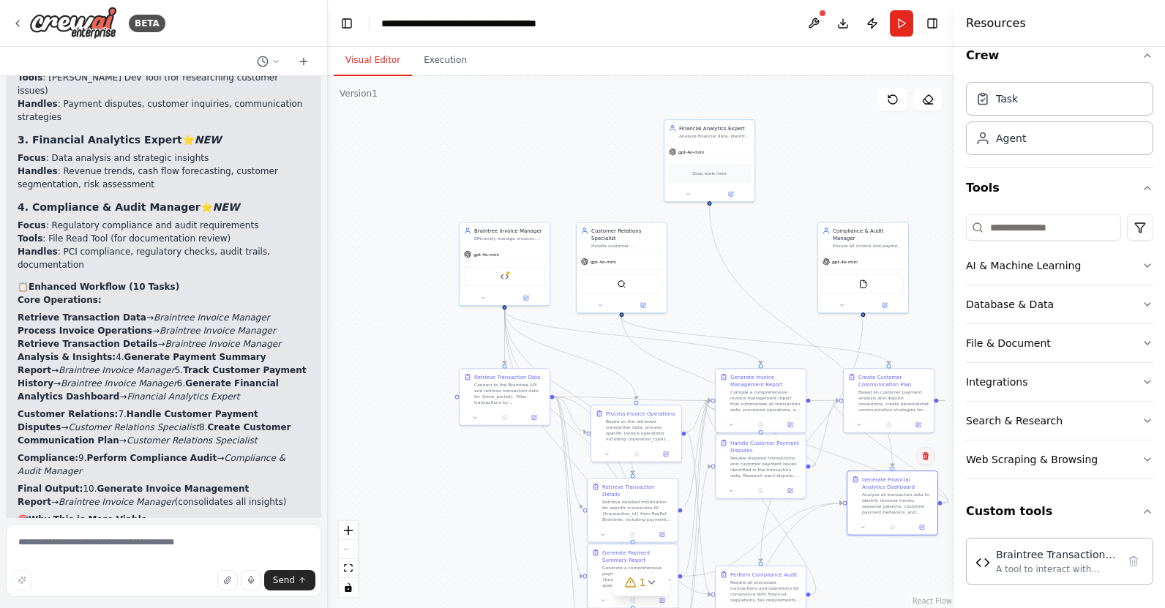
click at [925, 456] on icon at bounding box center [926, 456] width 6 height 8
click at [892, 454] on button "Confirm" at bounding box center [885, 456] width 52 height 18
click at [725, 152] on div "gpt-4o-mini" at bounding box center [710, 151] width 90 height 16
click at [744, 103] on icon at bounding box center [743, 103] width 9 height 9
click at [699, 108] on button "Confirm" at bounding box center [702, 103] width 52 height 18
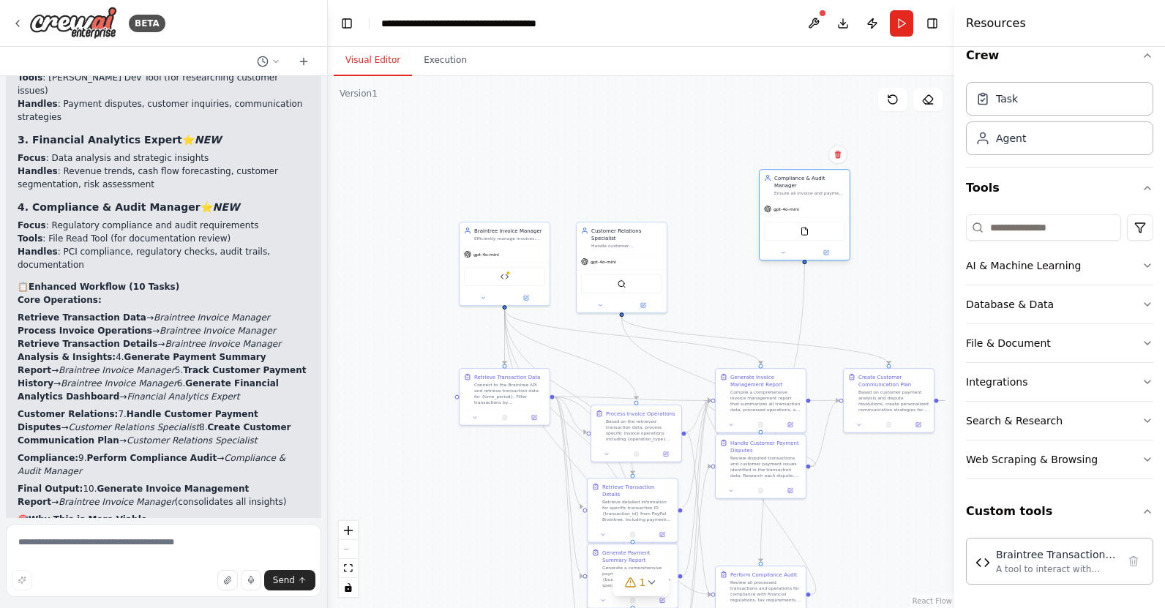
drag, startPoint x: 878, startPoint y: 240, endPoint x: 821, endPoint y: 189, distance: 77.3
click at [821, 189] on div "Compliance & Audit Manager Ensure all invoice and payment processes comply with…" at bounding box center [805, 185] width 90 height 31
click at [837, 152] on icon at bounding box center [838, 155] width 6 height 8
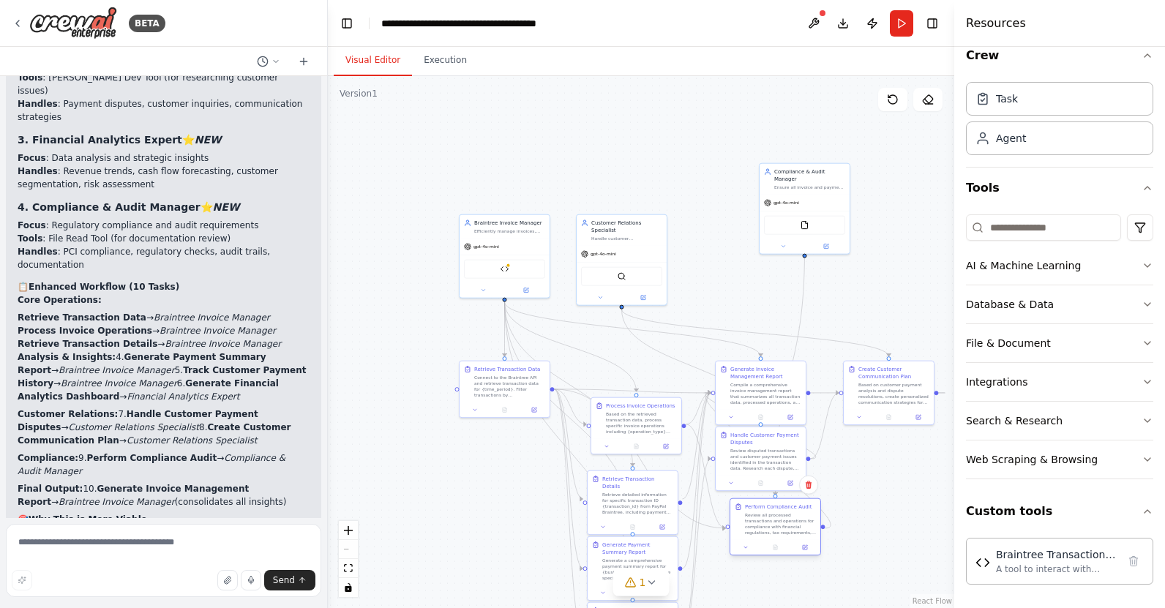
drag, startPoint x: 758, startPoint y: 588, endPoint x: 770, endPoint y: 520, distance: 69.1
click at [770, 520] on div "Review all processed transactions and operations for compliance with financial …" at bounding box center [780, 523] width 71 height 23
click at [804, 548] on icon at bounding box center [806, 547] width 4 height 4
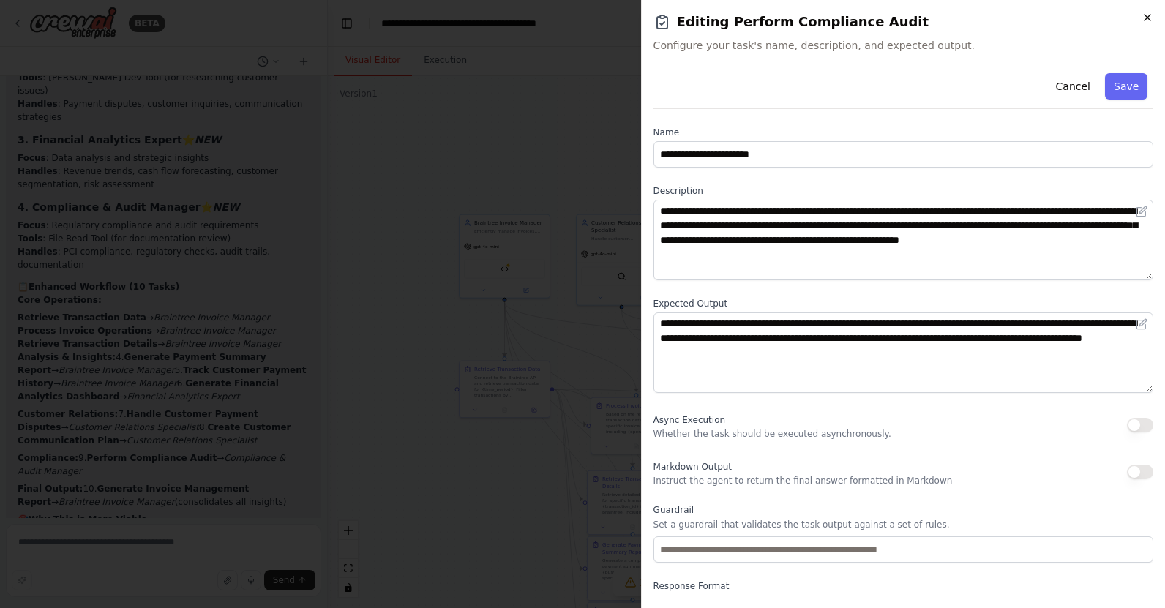
click at [1143, 16] on icon "button" at bounding box center [1148, 18] width 12 height 12
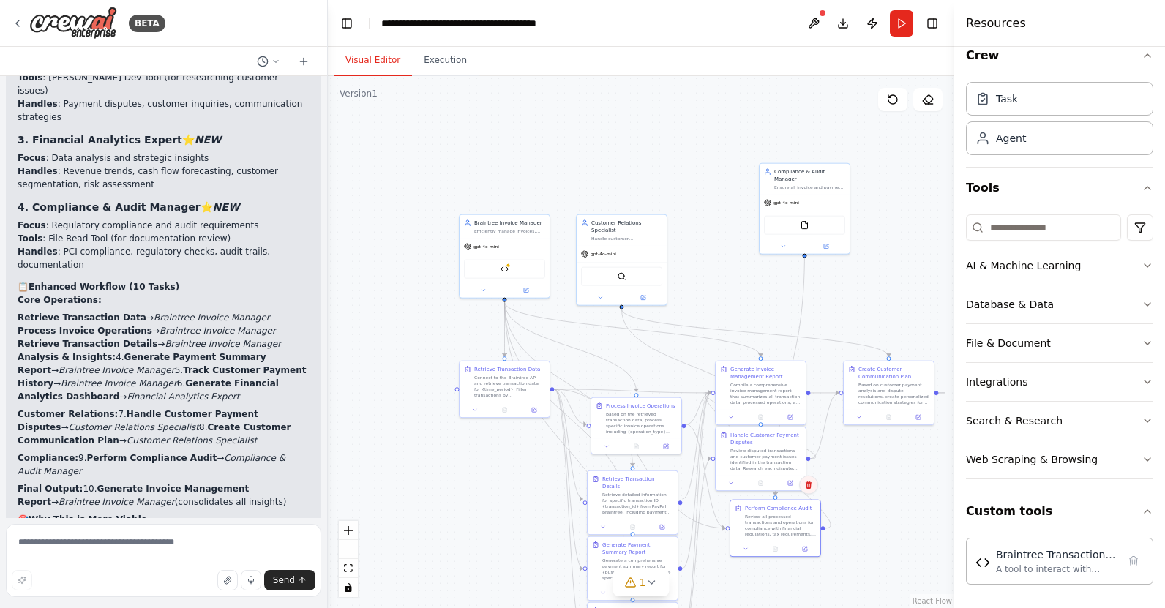
click at [811, 482] on icon at bounding box center [808, 485] width 9 height 9
click at [776, 485] on button "Confirm" at bounding box center [767, 486] width 52 height 18
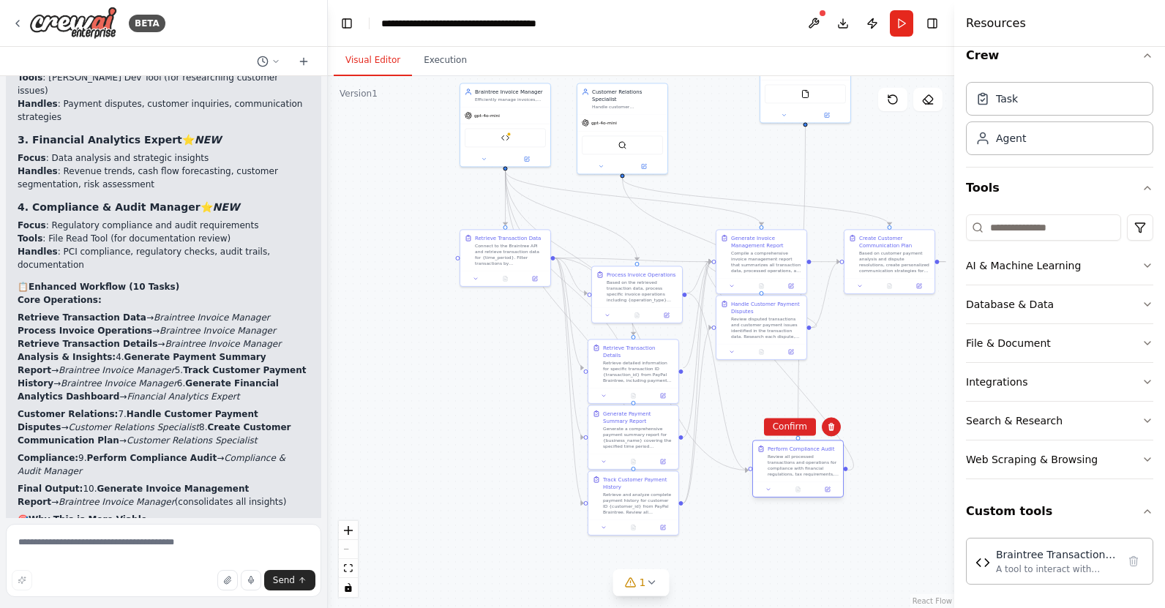
drag, startPoint x: 763, startPoint y: 526, endPoint x: 782, endPoint y: 465, distance: 64.4
click at [782, 465] on div "Review all processed transactions and operations for compliance with financial …" at bounding box center [803, 465] width 71 height 23
click at [782, 433] on button "Confirm" at bounding box center [790, 427] width 52 height 18
drag, startPoint x: 498, startPoint y: 256, endPoint x: 418, endPoint y: 274, distance: 82.6
click at [418, 274] on div "Connect to the Braintree API and retrieve transaction data for {time_period}. F…" at bounding box center [430, 267] width 71 height 23
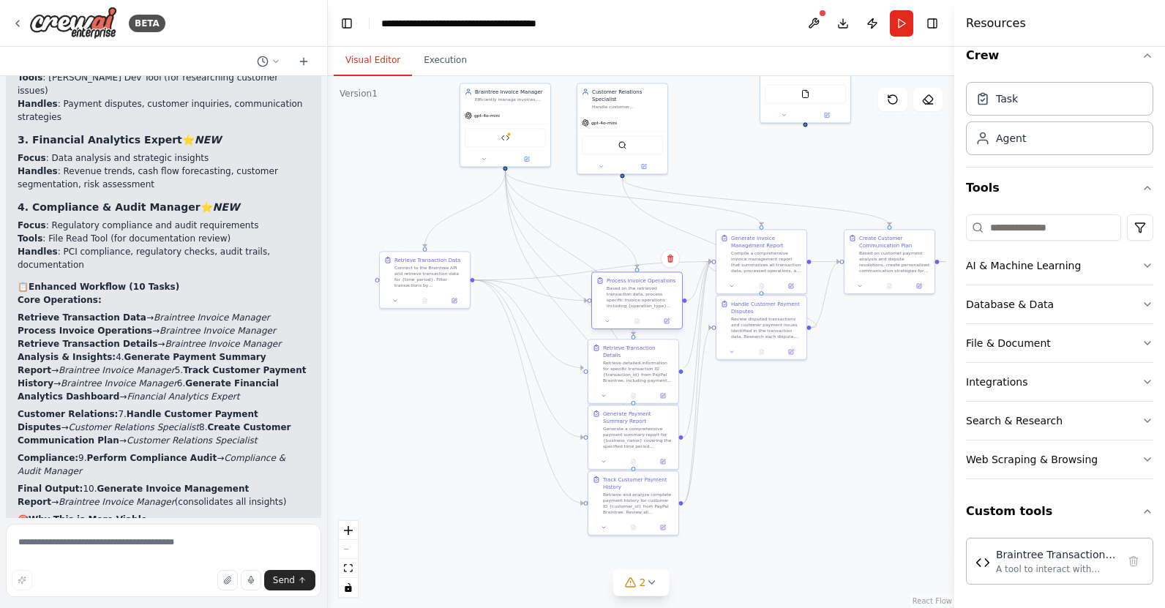
drag, startPoint x: 640, startPoint y: 288, endPoint x: 637, endPoint y: 296, distance: 8.8
click at [637, 296] on div "Based on the retrieved transaction data, process specific invoice operations in…" at bounding box center [642, 296] width 71 height 23
drag, startPoint x: 433, startPoint y: 277, endPoint x: 437, endPoint y: 258, distance: 19.4
click at [437, 258] on div "Connect to the Braintree API and retrieve transaction data for {time_period}. F…" at bounding box center [437, 260] width 71 height 23
drag, startPoint x: 635, startPoint y: 311, endPoint x: 495, endPoint y: 373, distance: 153.7
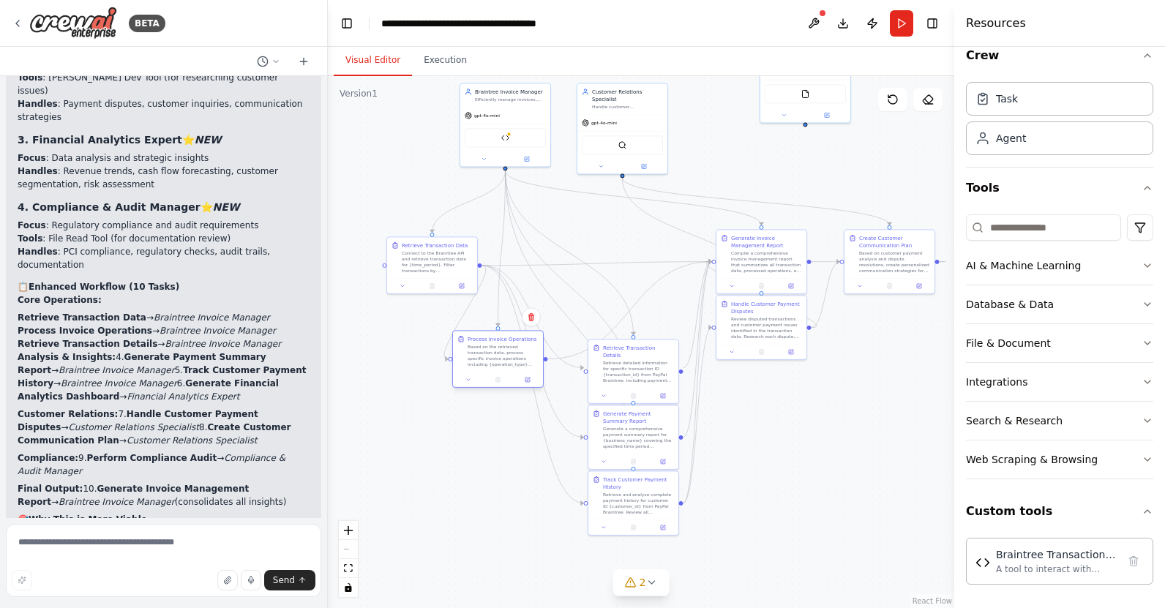
click at [495, 373] on div "Process Invoice Operations Based on the retrieved transaction data, process spe…" at bounding box center [497, 359] width 91 height 58
drag, startPoint x: 626, startPoint y: 370, endPoint x: 543, endPoint y: 436, distance: 105.7
click at [543, 436] on div "Retrieve detailed information for specific transaction ID {transaction_id} from…" at bounding box center [554, 436] width 71 height 23
drag, startPoint x: 632, startPoint y: 496, endPoint x: 755, endPoint y: 514, distance: 124.9
click at [757, 515] on div "Retrieve and analyze complete payment history for customer ID {customer_id} fro…" at bounding box center [759, 523] width 71 height 23
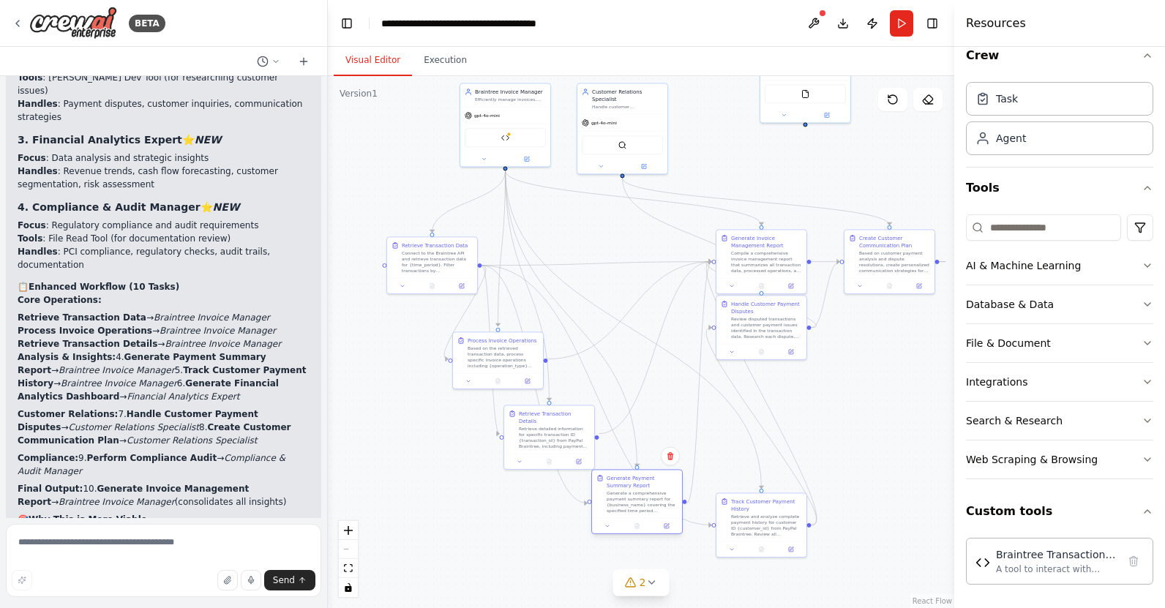
drag, startPoint x: 638, startPoint y: 428, endPoint x: 643, endPoint y: 491, distance: 63.2
click at [643, 491] on div "Generate a comprehensive payment summary report for {business_name} covering th…" at bounding box center [642, 501] width 71 height 23
drag, startPoint x: 774, startPoint y: 510, endPoint x: 752, endPoint y: 542, distance: 39.4
click at [752, 542] on div "Track Customer Payment History Retrieve and analyze complete payment history fo…" at bounding box center [744, 546] width 71 height 40
click at [776, 253] on div "Compile a comprehensive invoice management report that summarizes all transacti…" at bounding box center [766, 253] width 71 height 23
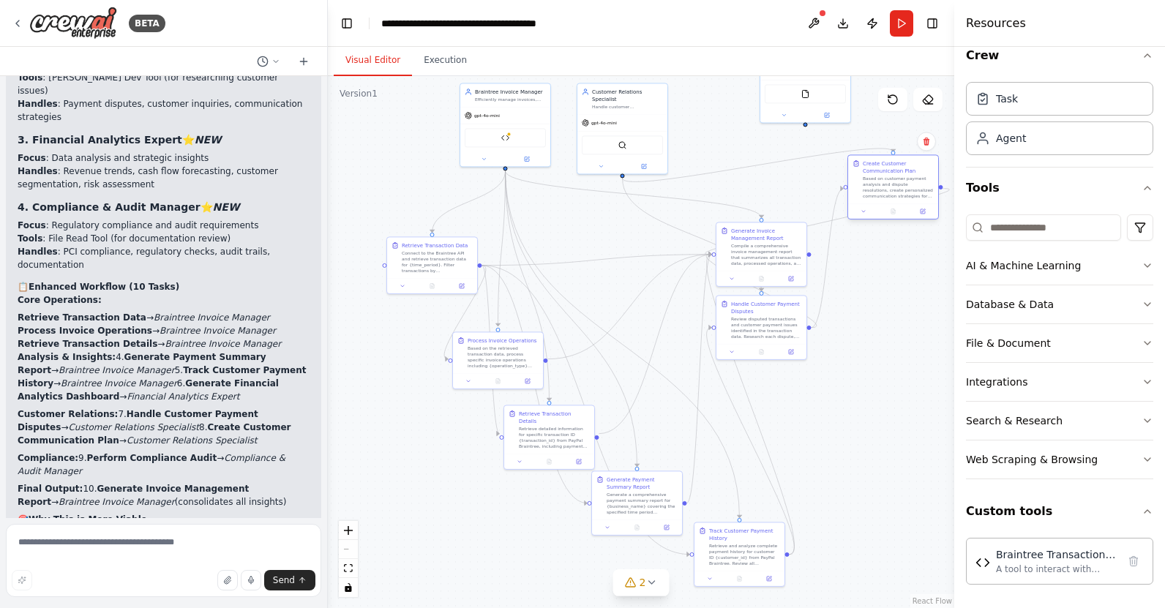
drag, startPoint x: 886, startPoint y: 253, endPoint x: 889, endPoint y: 180, distance: 72.5
click at [889, 180] on div "Based on customer payment analysis and dispute resolutions, create personalized…" at bounding box center [898, 187] width 71 height 23
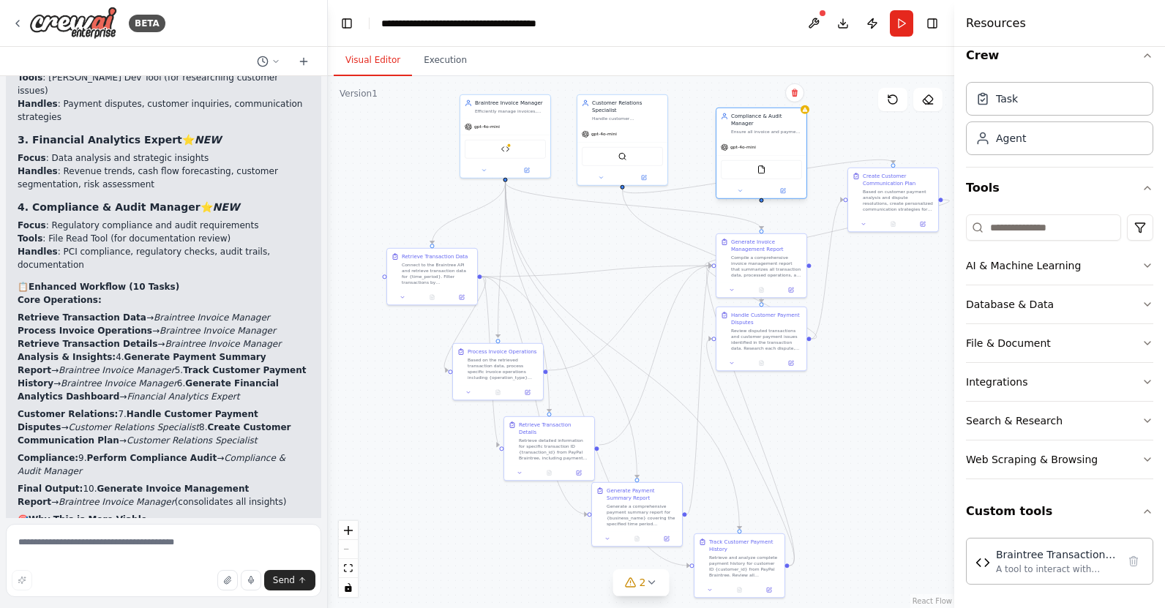
drag, startPoint x: 790, startPoint y: 91, endPoint x: 741, endPoint y: 186, distance: 107.0
click at [741, 184] on div "FileReadTool" at bounding box center [762, 169] width 90 height 29
click at [785, 109] on icon at bounding box center [787, 107] width 9 height 9
click at [756, 111] on button "Confirm" at bounding box center [746, 108] width 52 height 18
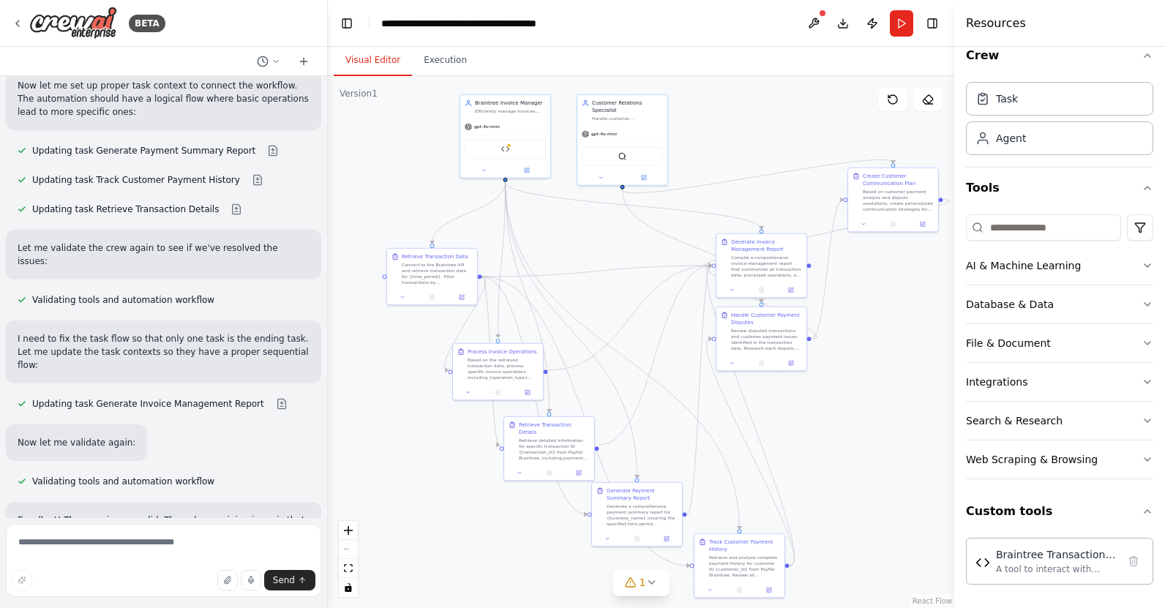
scroll to position [4406, 0]
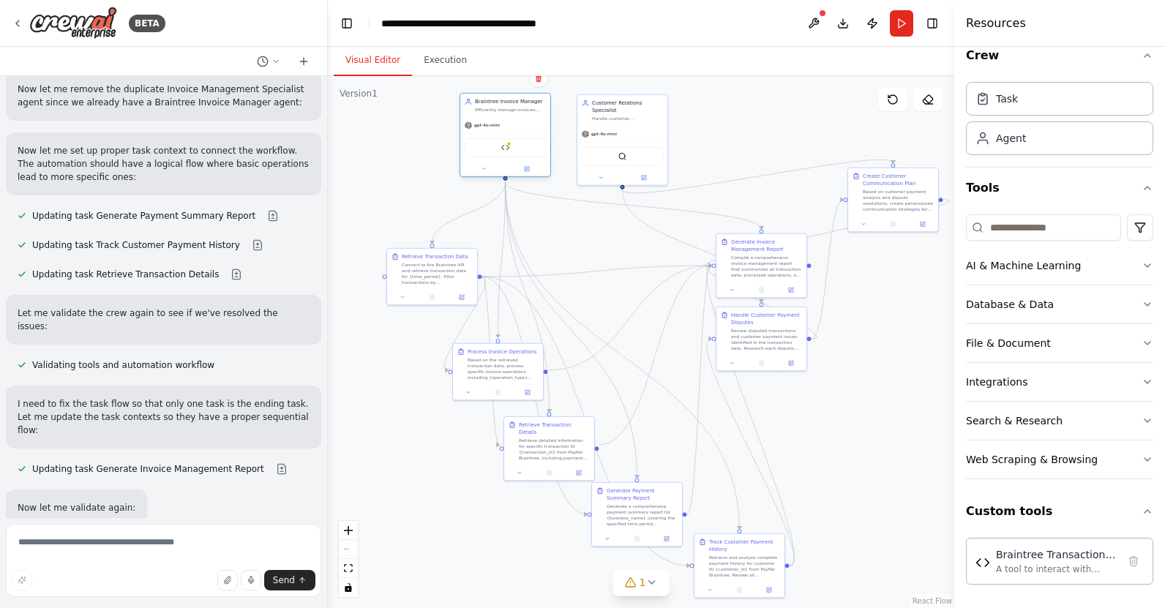
click at [499, 149] on div "Braintree Transaction Tool" at bounding box center [505, 147] width 81 height 19
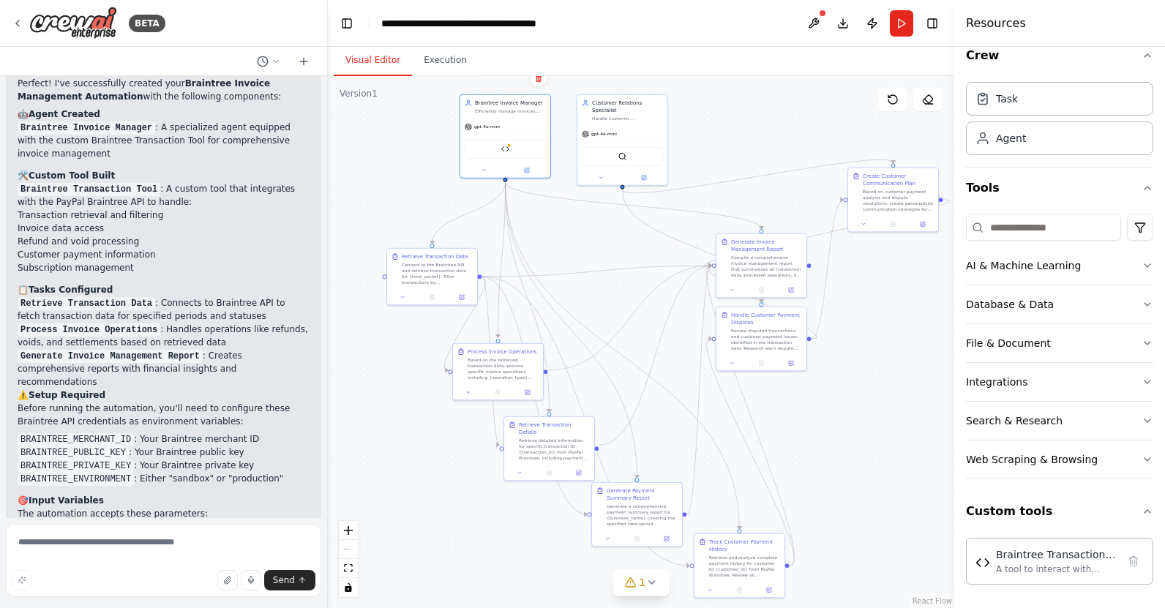
scroll to position [3314, 0]
click at [1036, 564] on div "A tool to interact with PayPal Braintree API for invoice and transaction manage…" at bounding box center [1057, 569] width 122 height 12
click at [517, 151] on div "Braintree Transaction Tool" at bounding box center [505, 147] width 81 height 19
click at [527, 169] on icon at bounding box center [528, 168] width 4 height 4
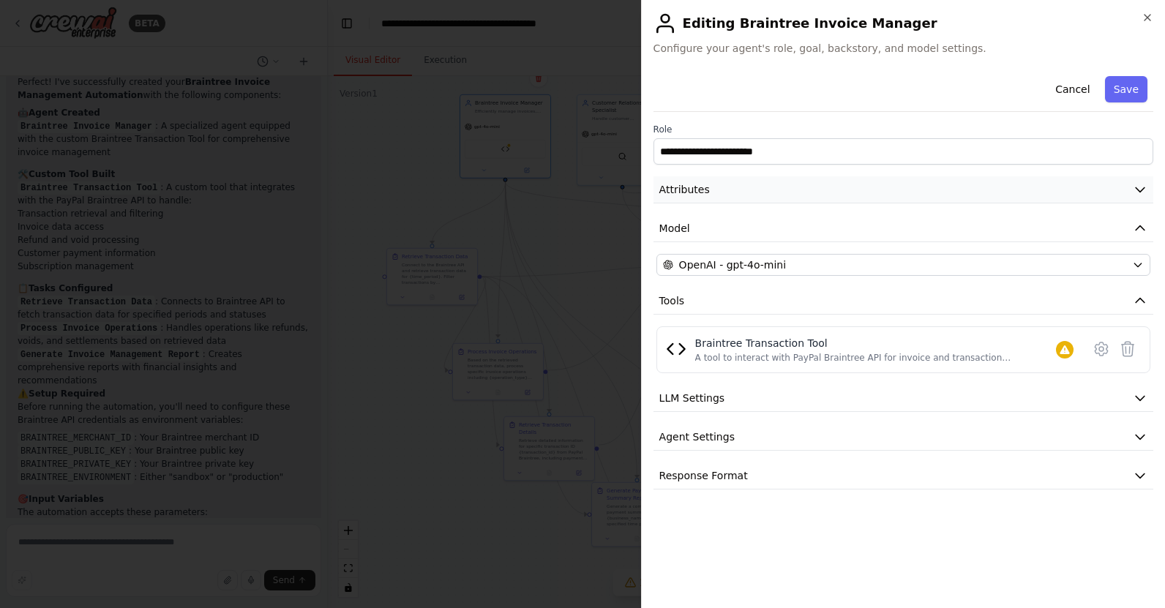
click at [1141, 188] on icon "button" at bounding box center [1140, 189] width 15 height 15
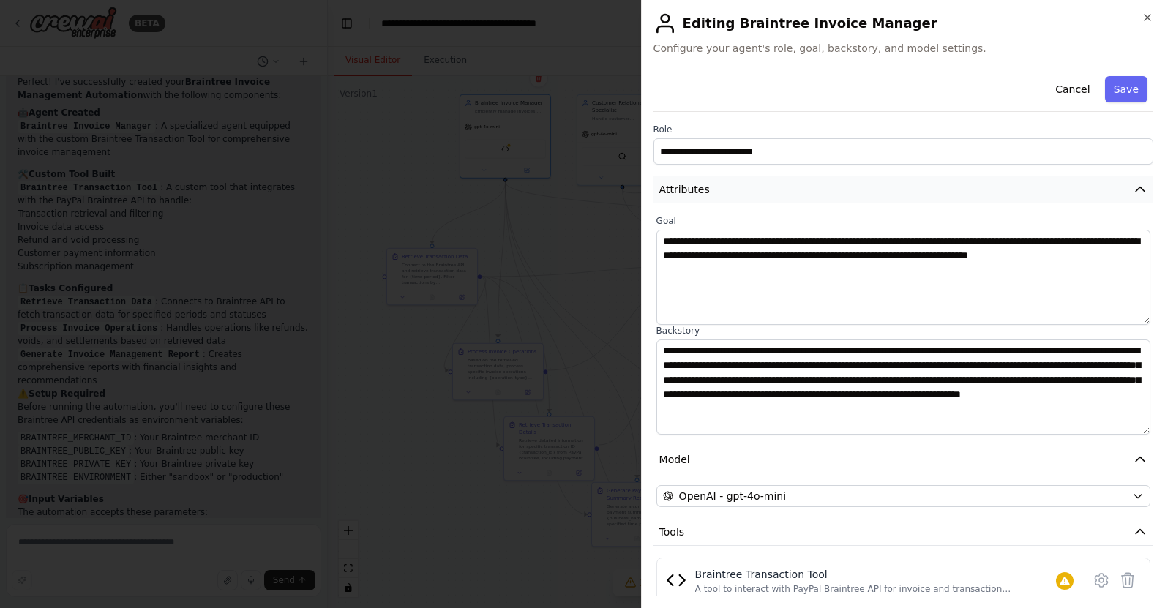
click at [1133, 186] on icon "button" at bounding box center [1140, 189] width 15 height 15
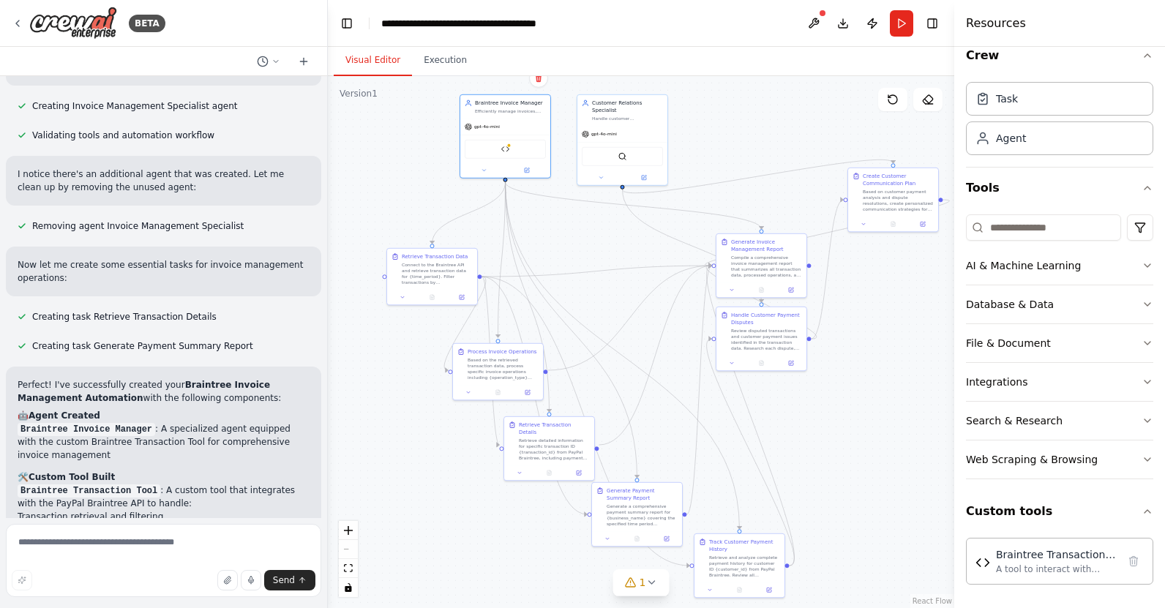
scroll to position [3006, 0]
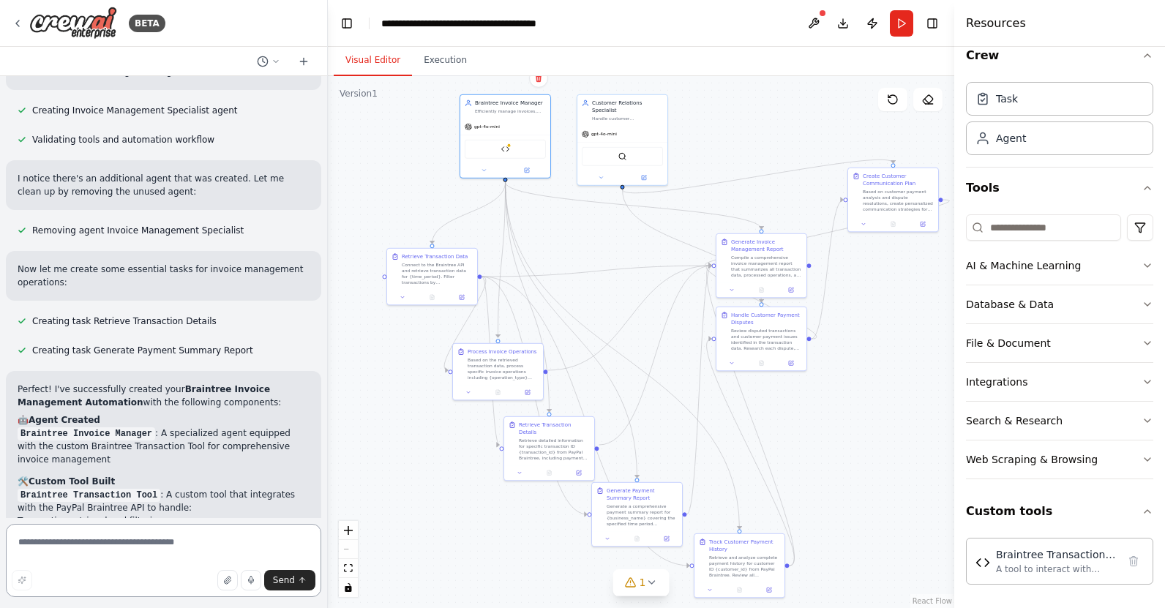
click at [131, 540] on textarea at bounding box center [163, 560] width 315 height 73
click at [1056, 567] on div "A tool to interact with PayPal Braintree API for invoice and transaction manage…" at bounding box center [1057, 569] width 122 height 12
click at [1055, 561] on div "Braintree Transaction Tool" at bounding box center [1057, 554] width 122 height 15
click at [218, 542] on textarea "**********" at bounding box center [163, 560] width 315 height 73
type textarea "**********"
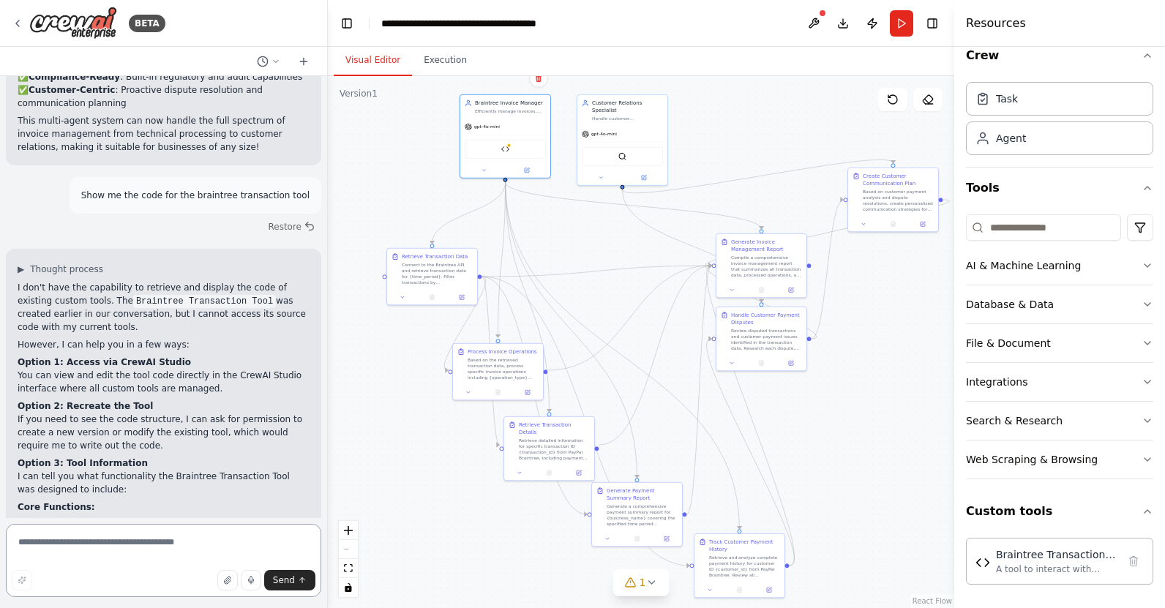
scroll to position [7189, 0]
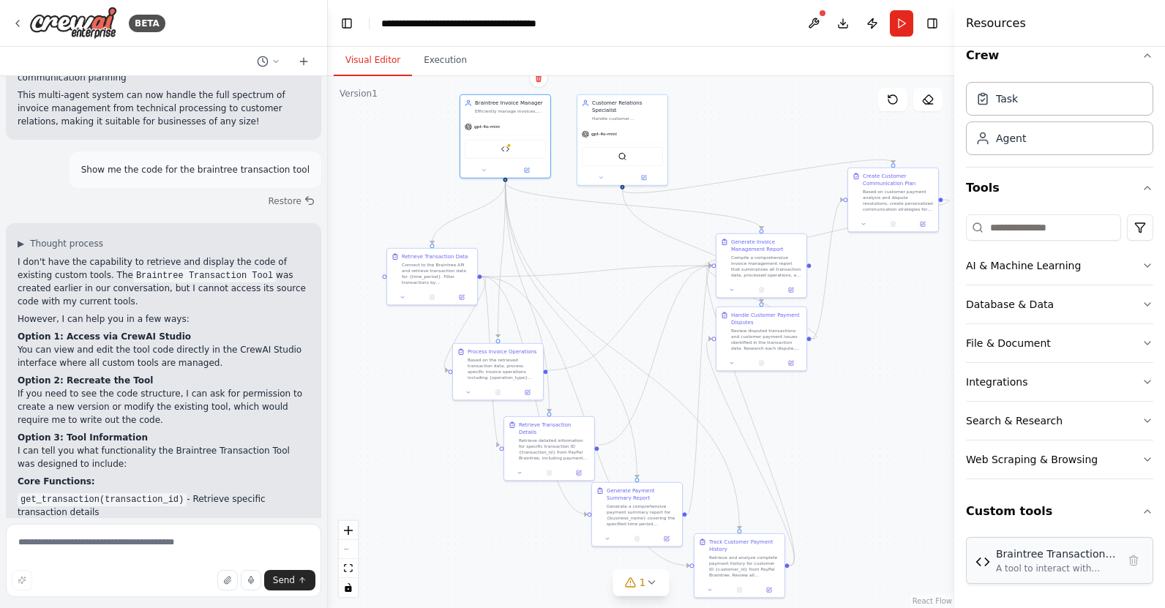
click at [992, 564] on div "Braintree Transaction Tool A tool to interact with PayPal Braintree API for inv…" at bounding box center [1060, 561] width 168 height 28
click at [521, 152] on div "Braintree Transaction Tool" at bounding box center [505, 147] width 81 height 19
click at [529, 171] on icon at bounding box center [527, 169] width 6 height 6
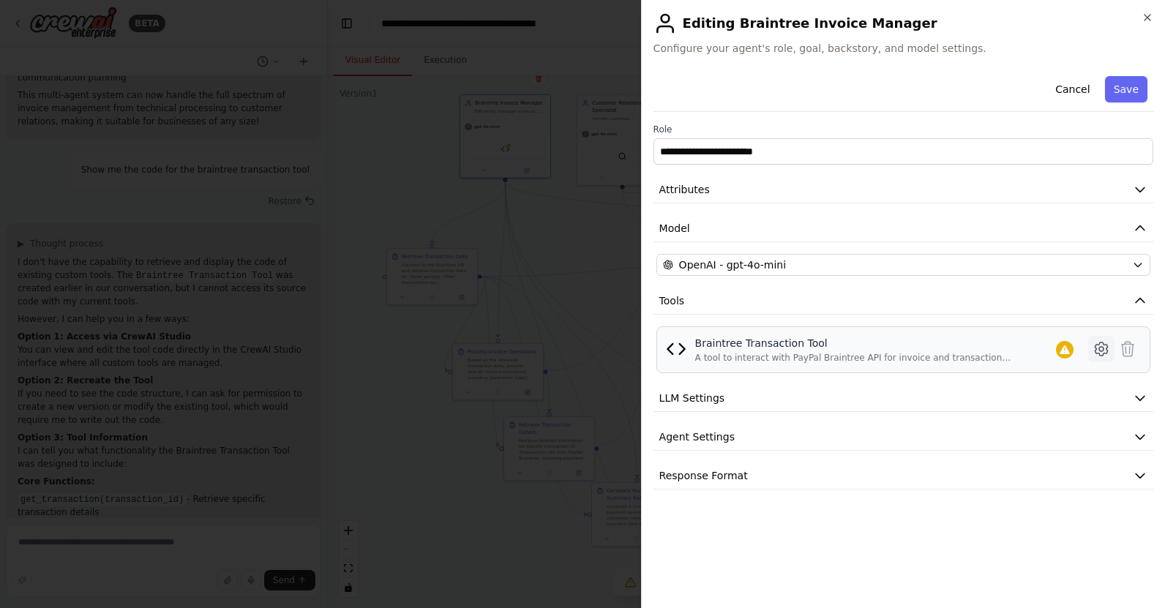
click at [1102, 355] on icon at bounding box center [1101, 349] width 12 height 13
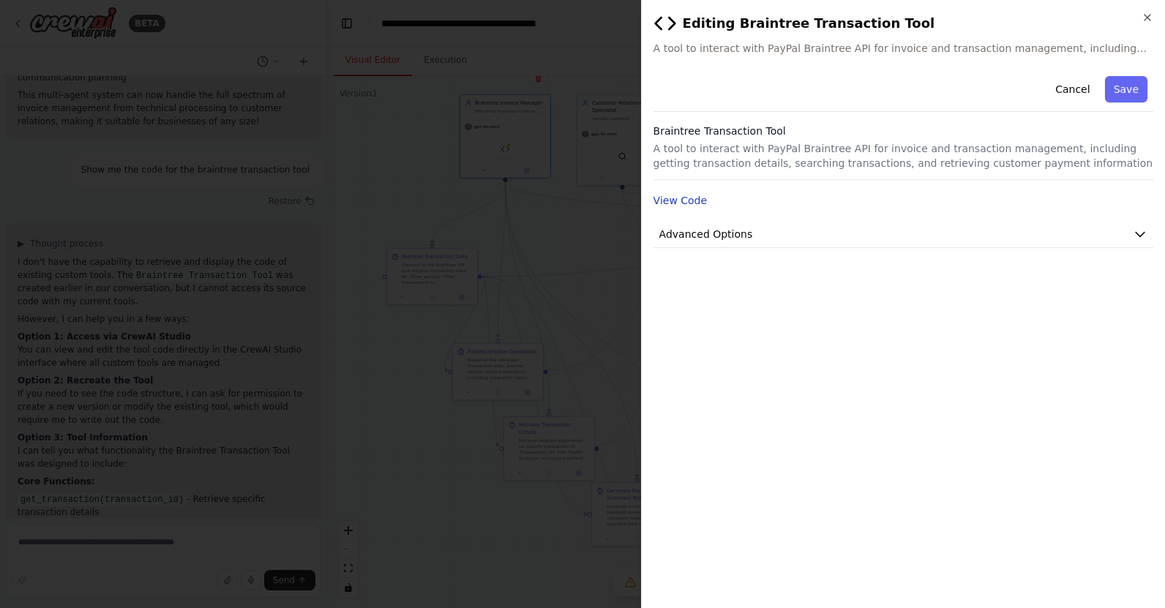
click at [686, 200] on button "View Code" at bounding box center [681, 200] width 54 height 15
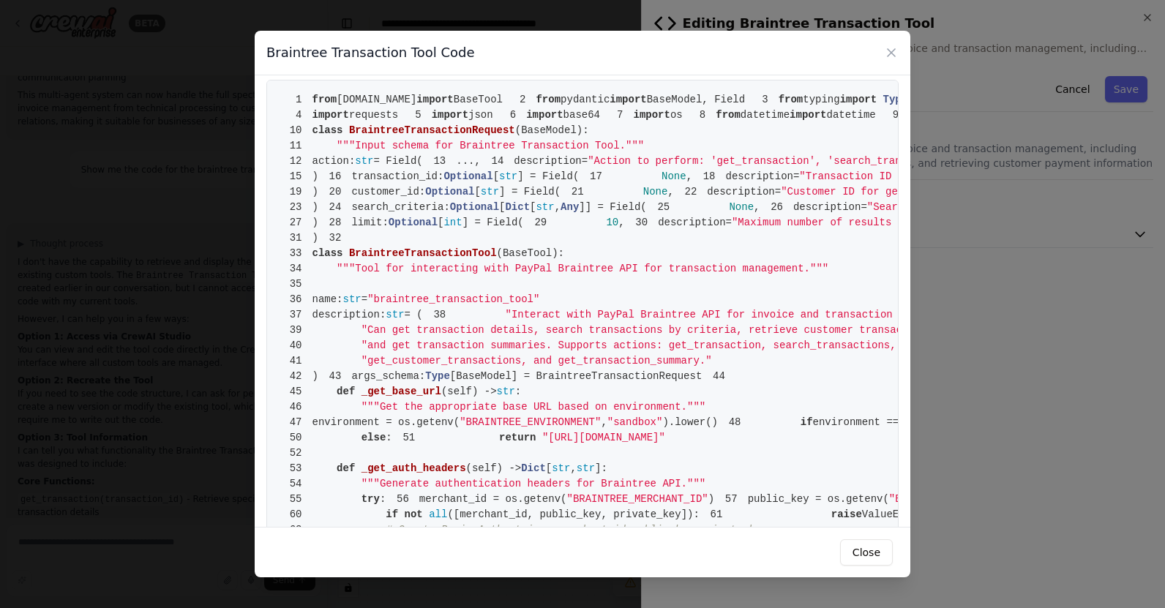
scroll to position [0, 0]
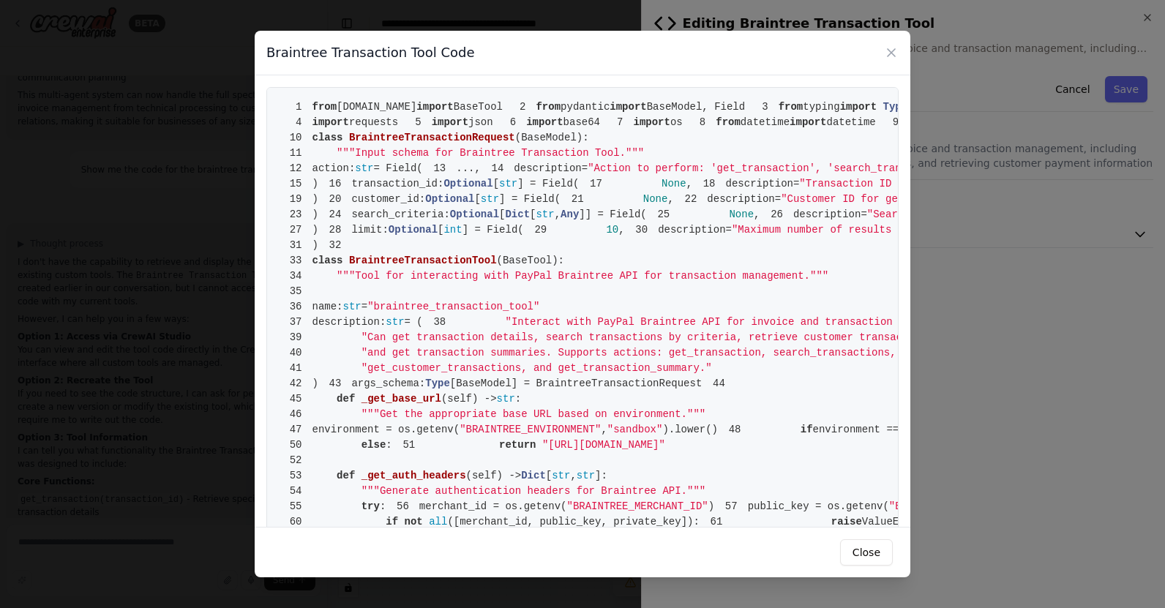
click at [989, 294] on div "Braintree Transaction Tool Code 1 from crewai.tools import BaseTool 2 from pyda…" at bounding box center [582, 304] width 1165 height 608
click at [889, 49] on icon at bounding box center [891, 52] width 15 height 15
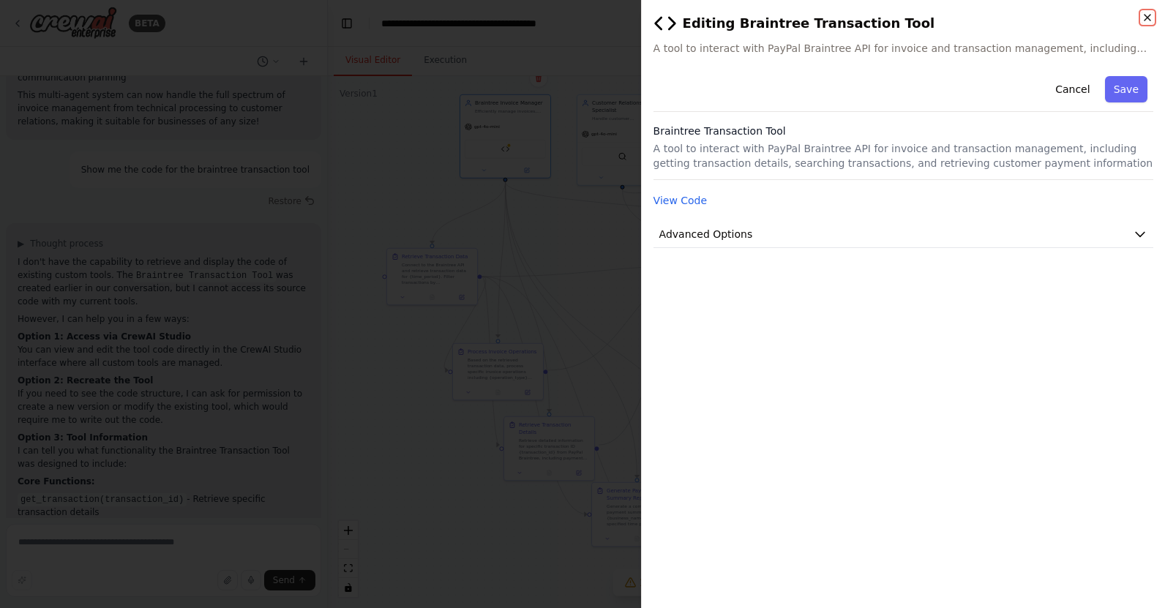
click at [1146, 20] on icon "button" at bounding box center [1148, 18] width 12 height 12
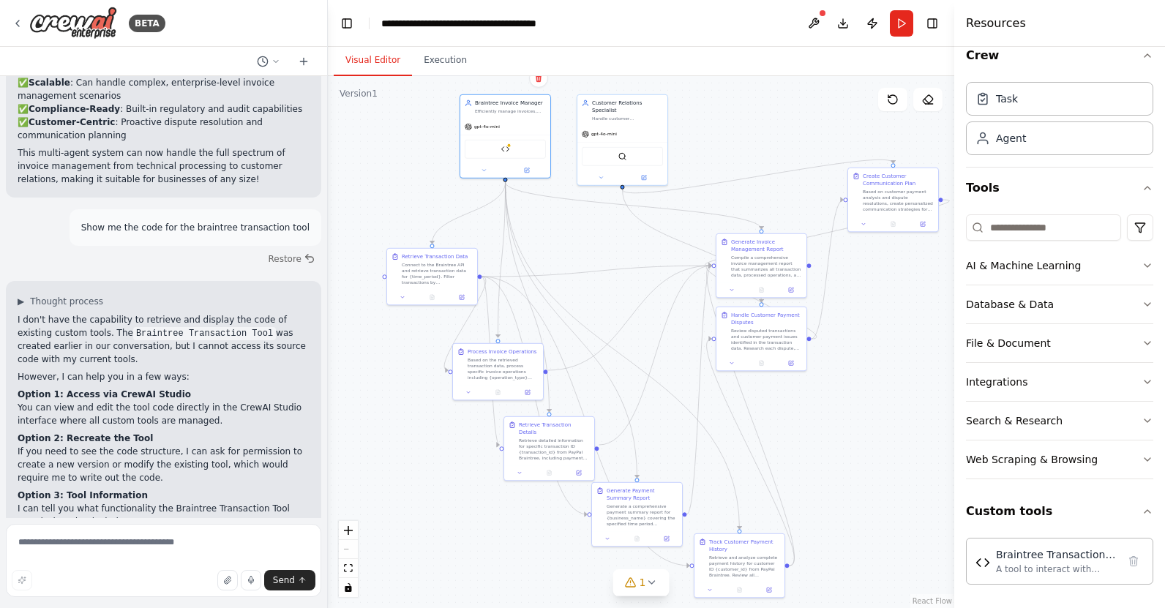
scroll to position [7189, 0]
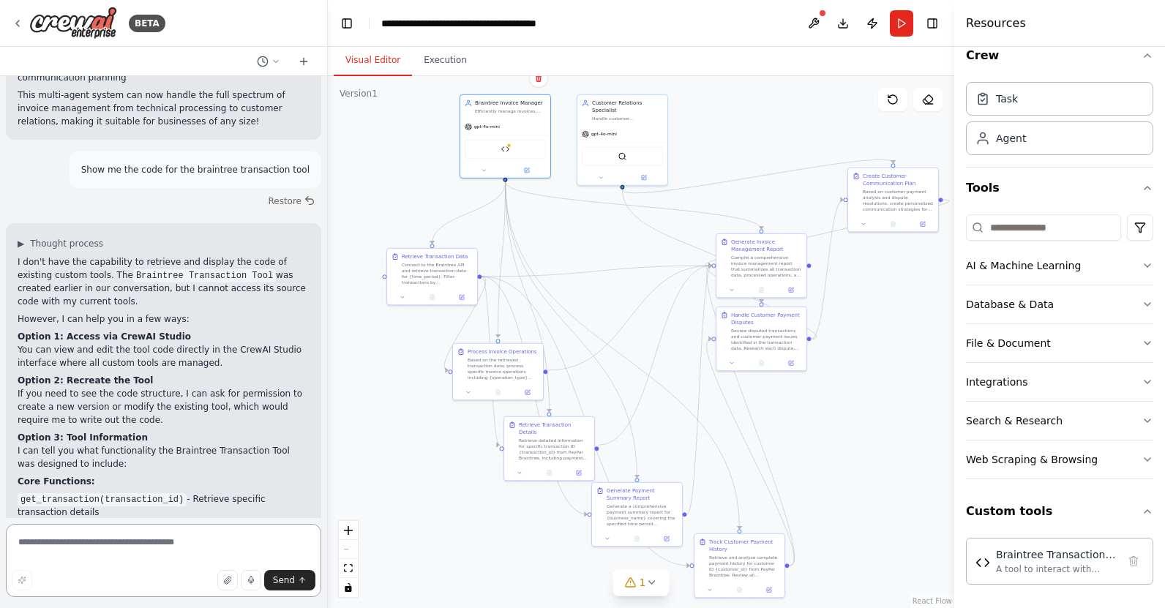
click at [99, 554] on textarea at bounding box center [163, 560] width 315 height 73
type textarea "*"
type textarea "**********"
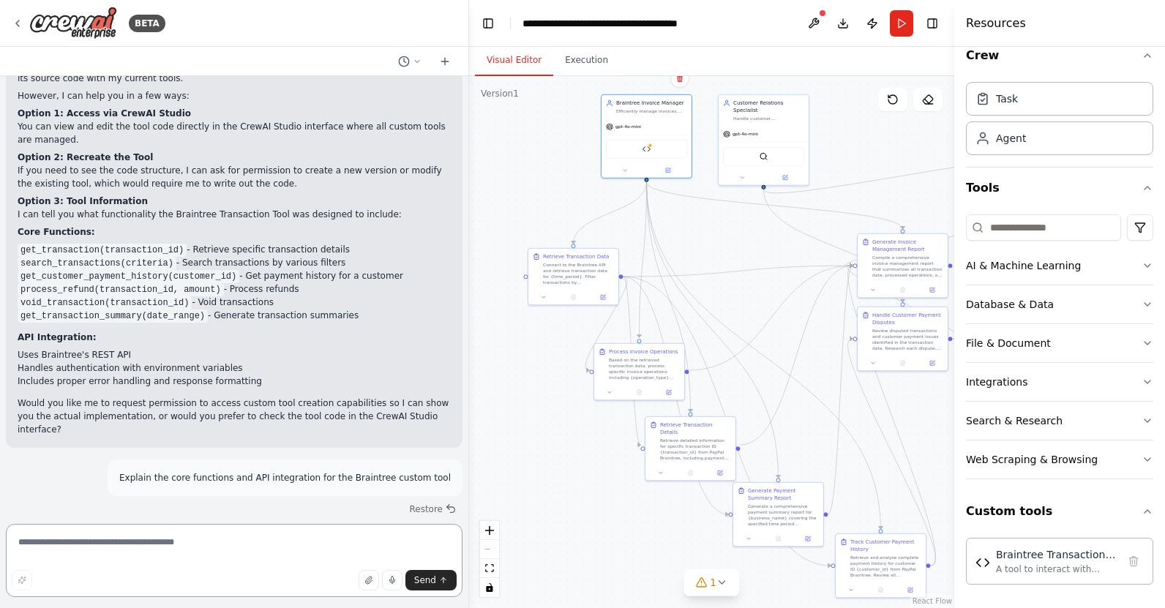
scroll to position [6311, 0]
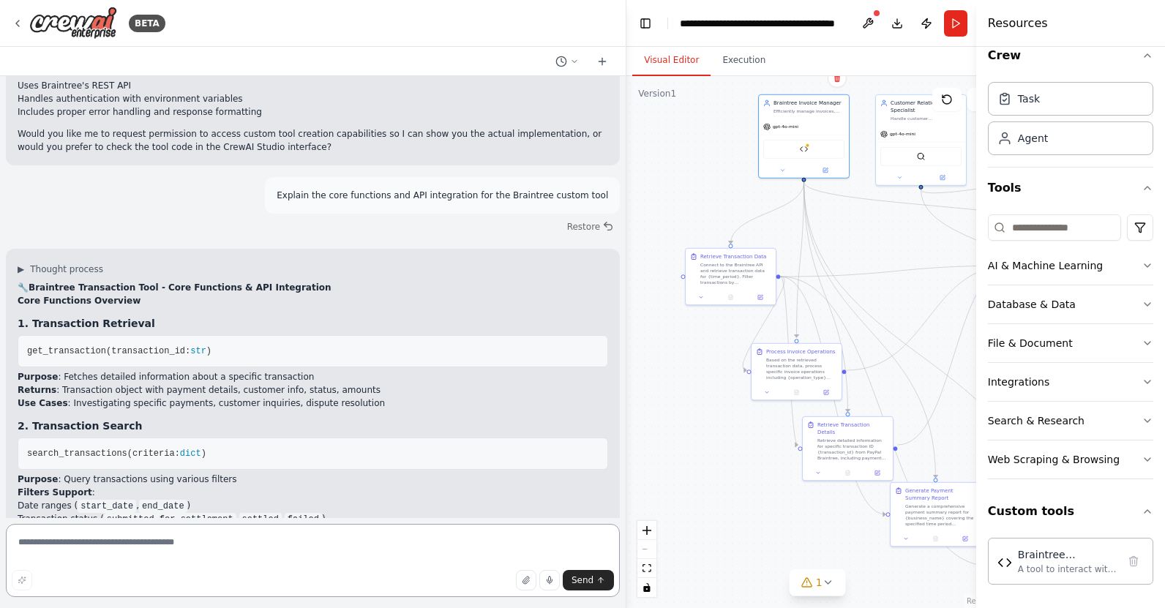
drag, startPoint x: 326, startPoint y: 181, endPoint x: 947, endPoint y: 209, distance: 621.3
click at [948, 208] on div "BETA Hello! I'm the CrewAI assistant. What kind of automation do you want to bu…" at bounding box center [582, 304] width 1165 height 608
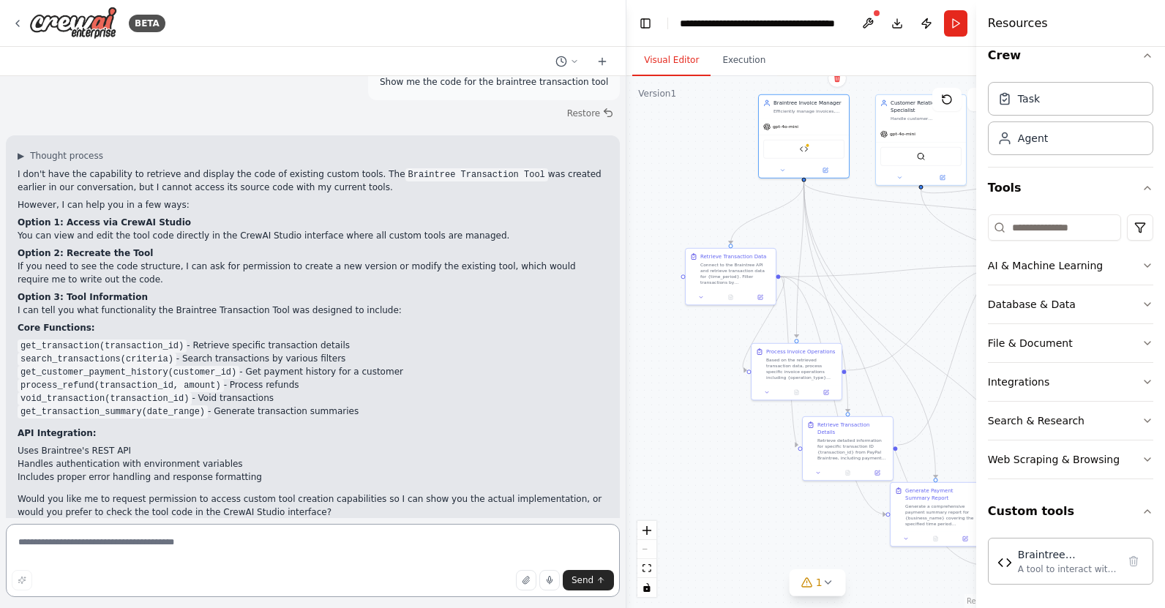
scroll to position [5957, 0]
